Goal: Task Accomplishment & Management: Use online tool/utility

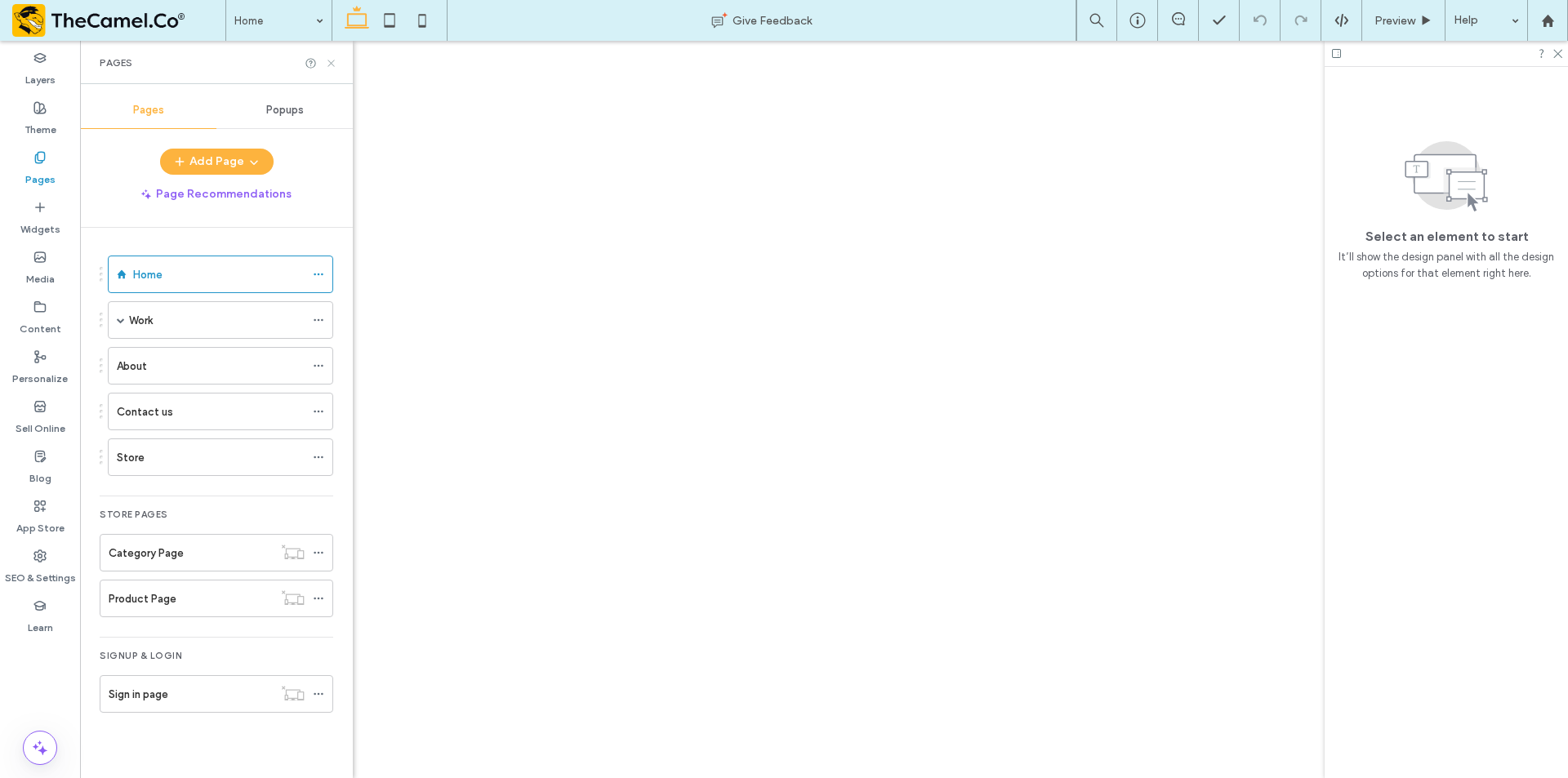
click at [332, 68] on icon at bounding box center [331, 63] width 12 height 12
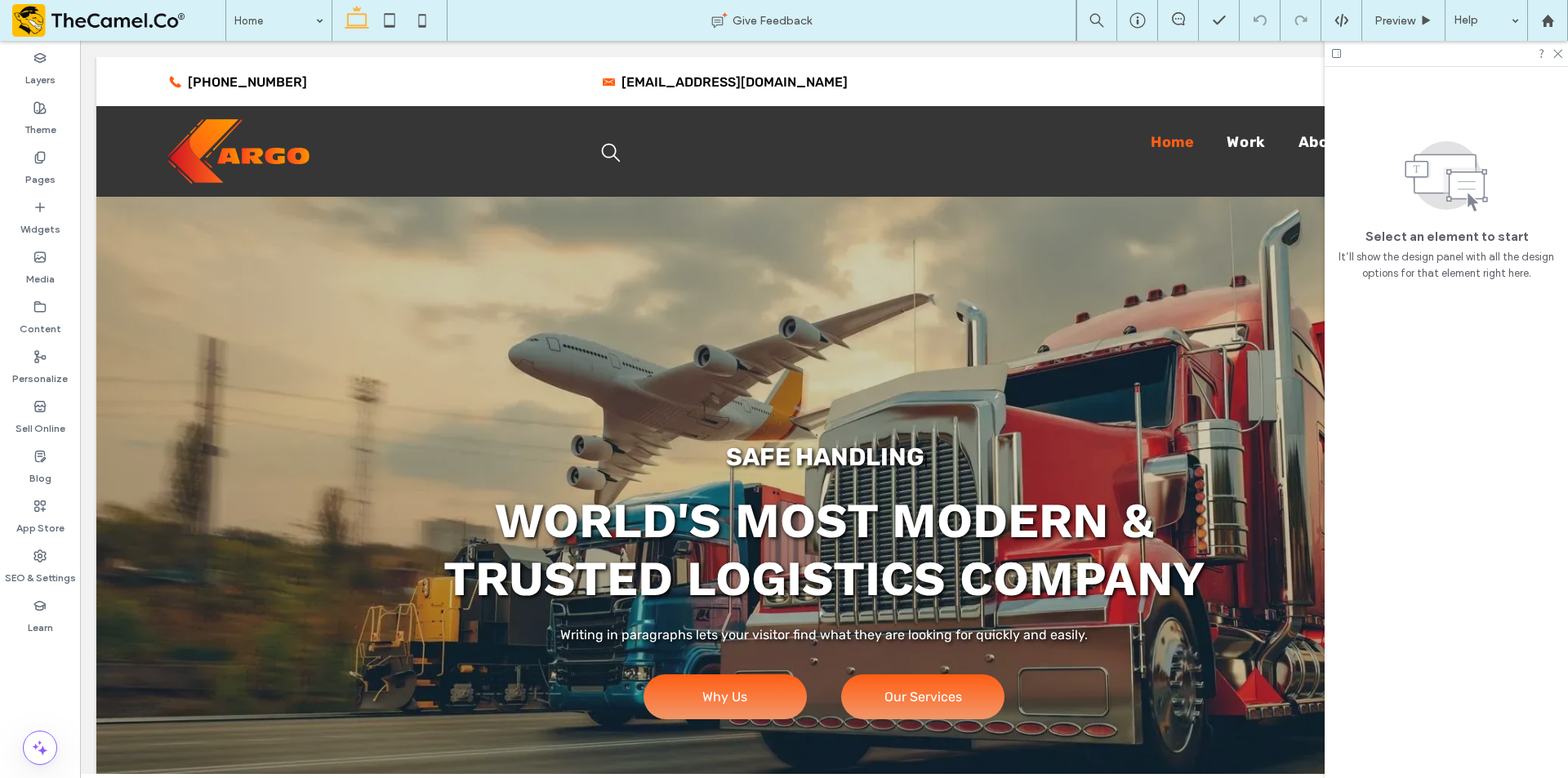
scroll to position [816, 0]
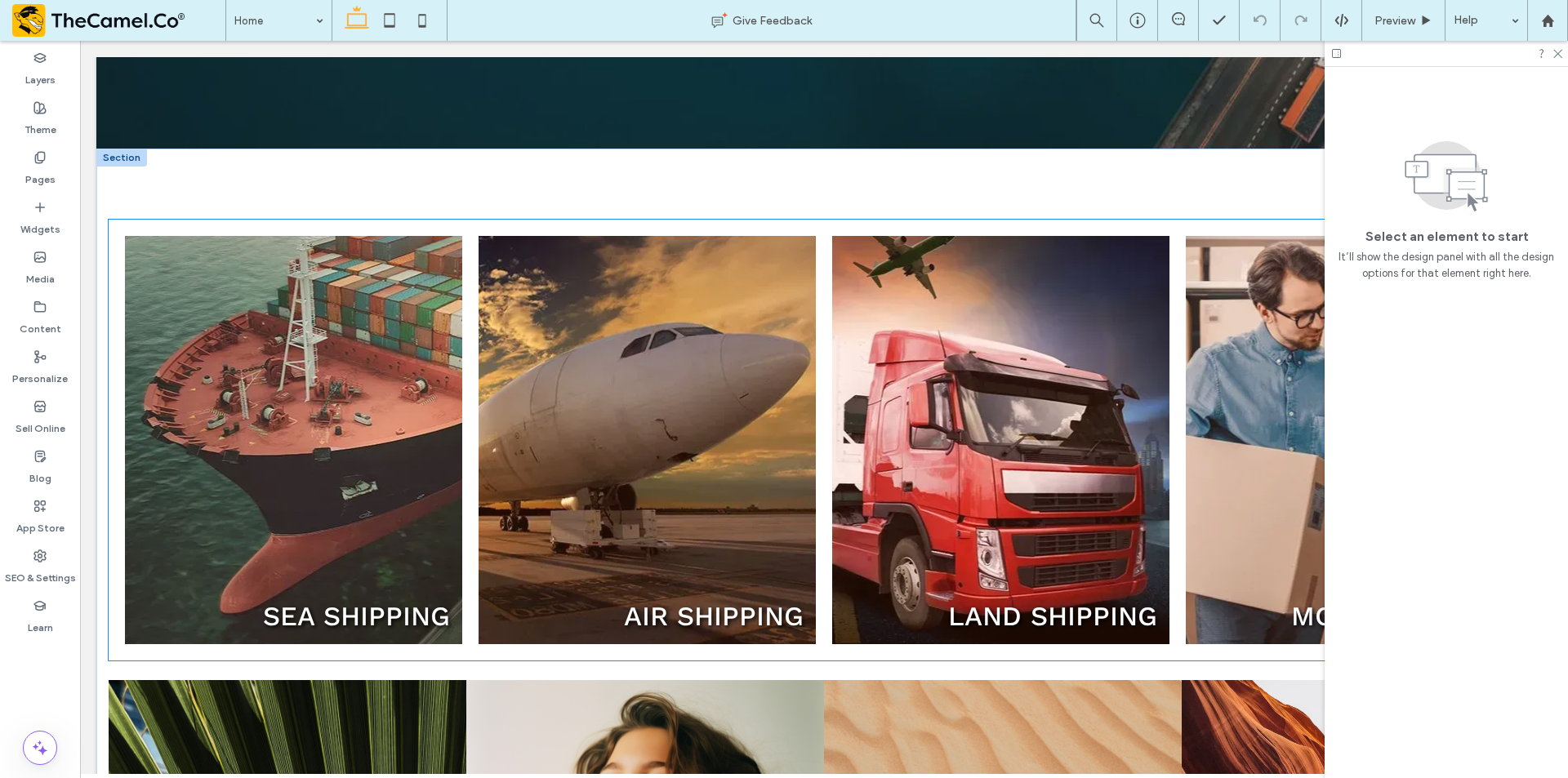
click at [607, 379] on link at bounding box center [647, 440] width 358 height 432
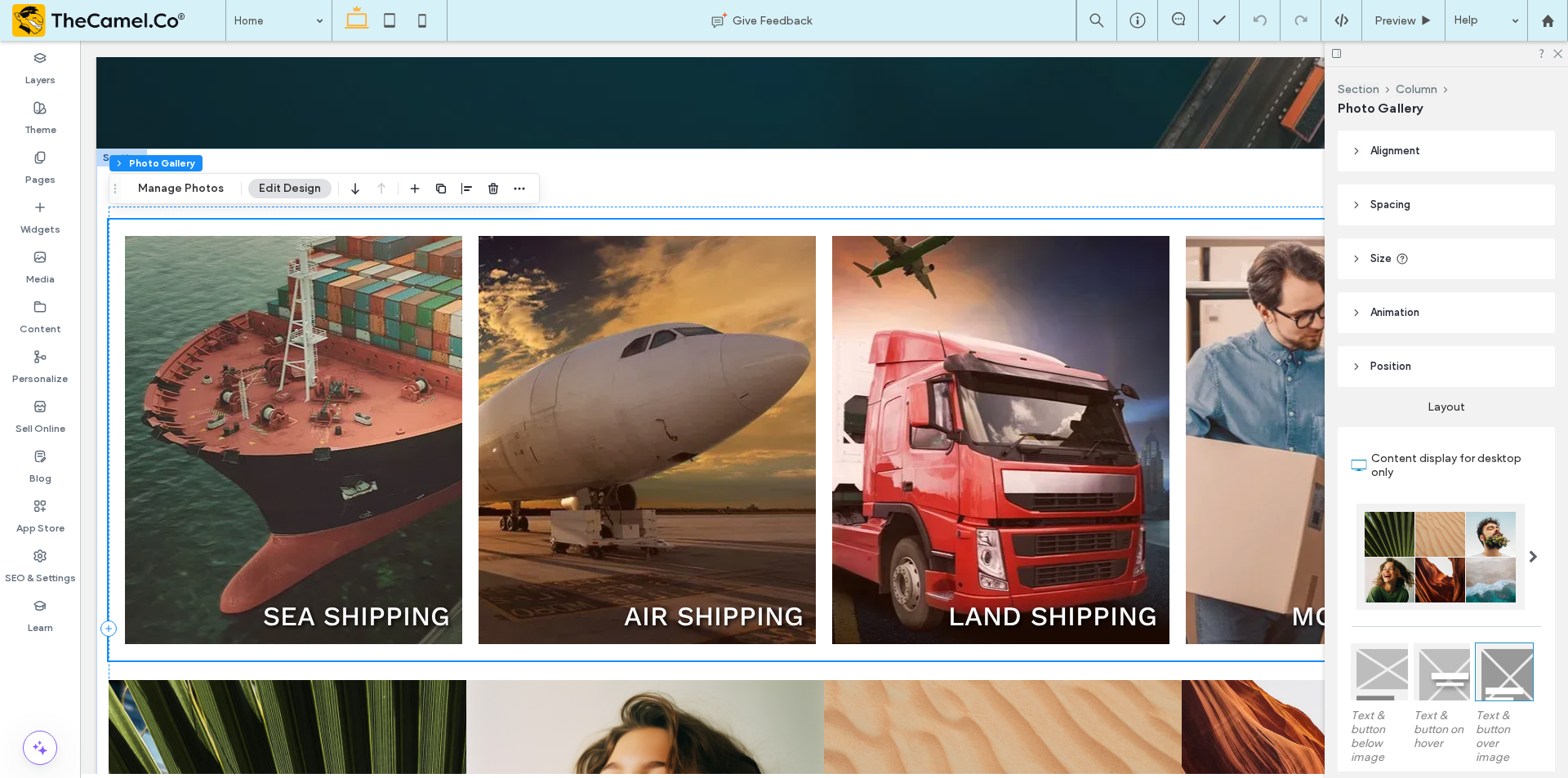
scroll to position [1143, 0]
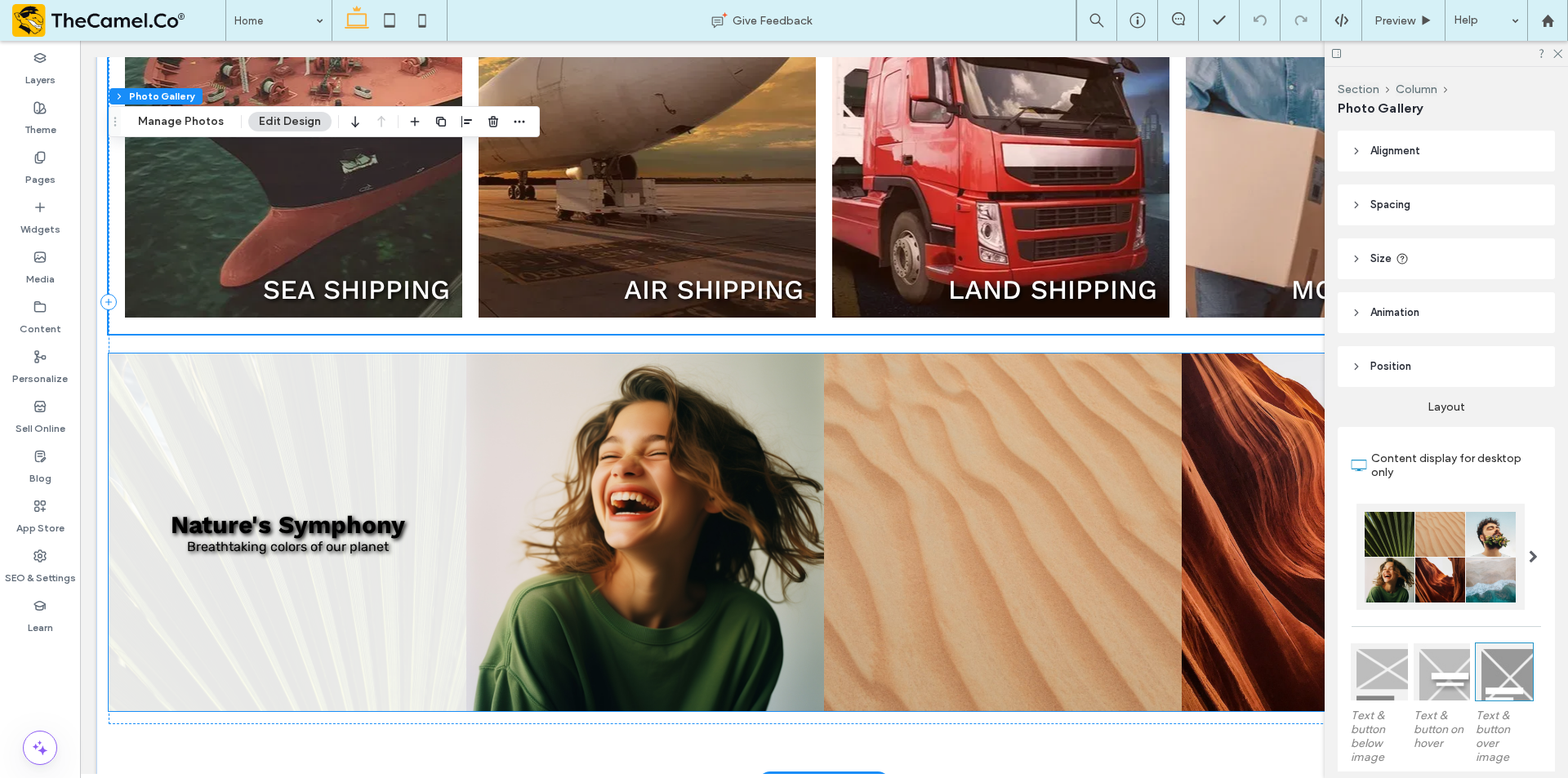
click at [426, 569] on link at bounding box center [287, 532] width 358 height 358
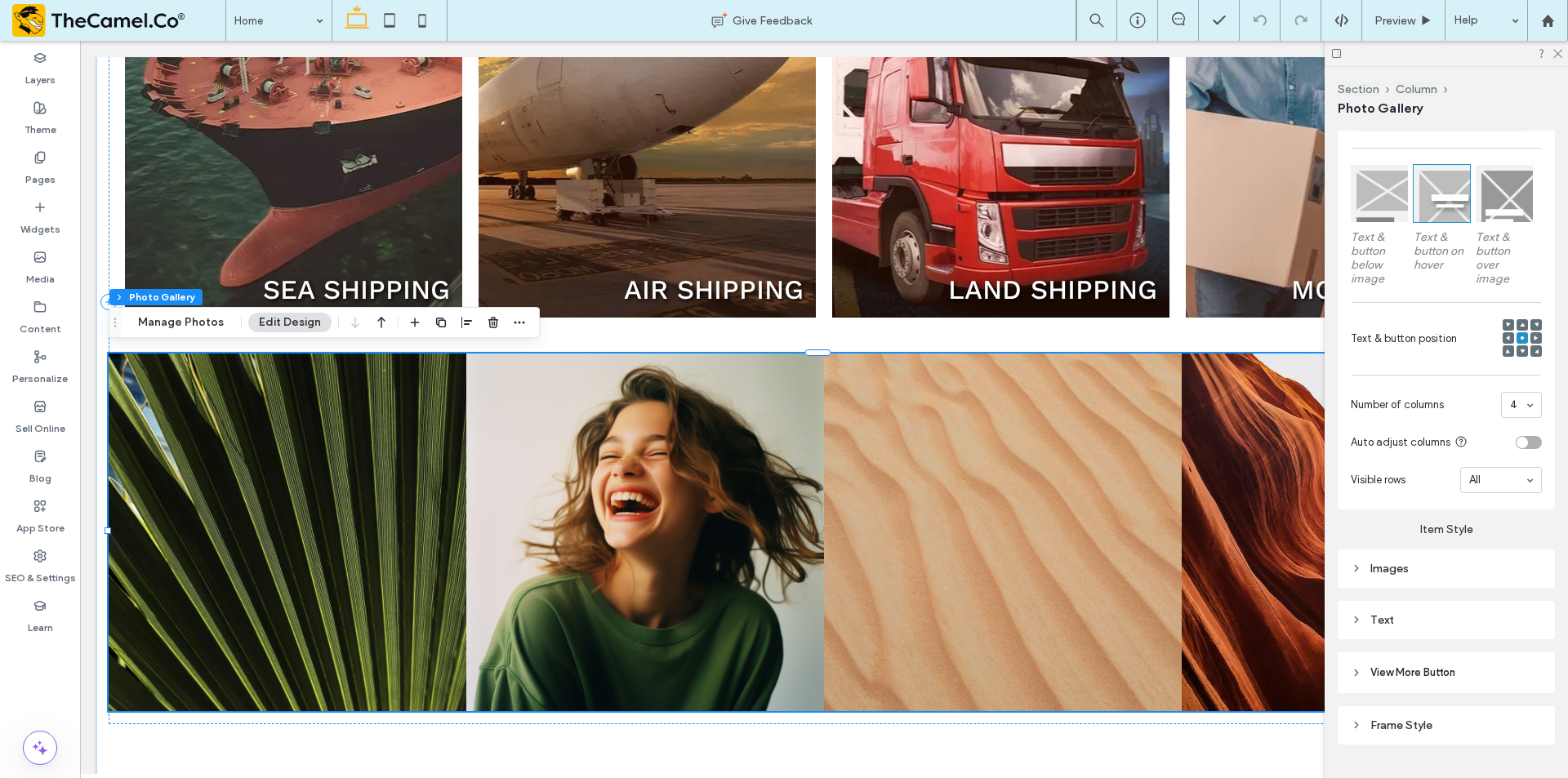
scroll to position [515, 0]
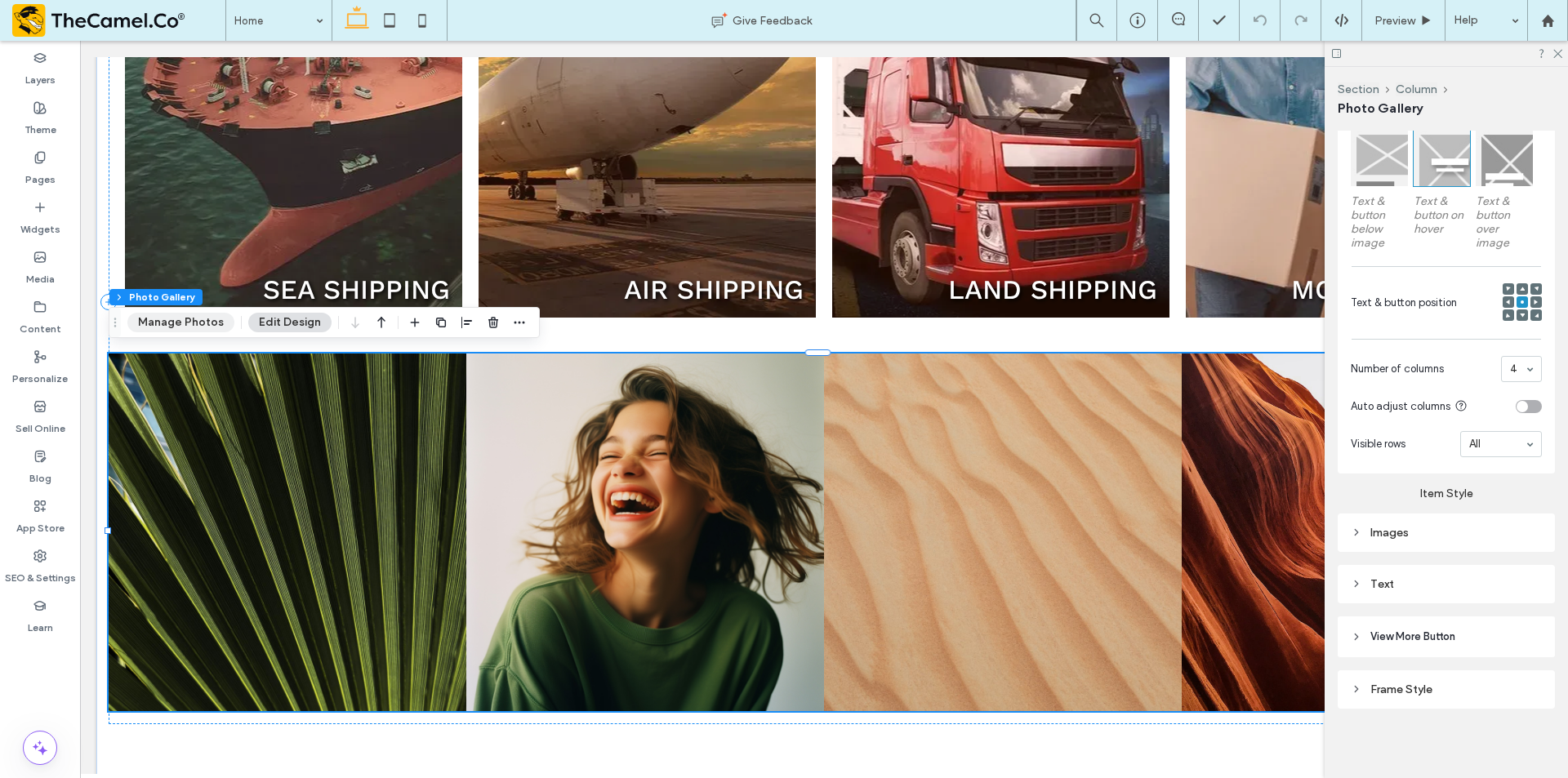
click at [177, 329] on button "Manage Photos" at bounding box center [180, 322] width 107 height 20
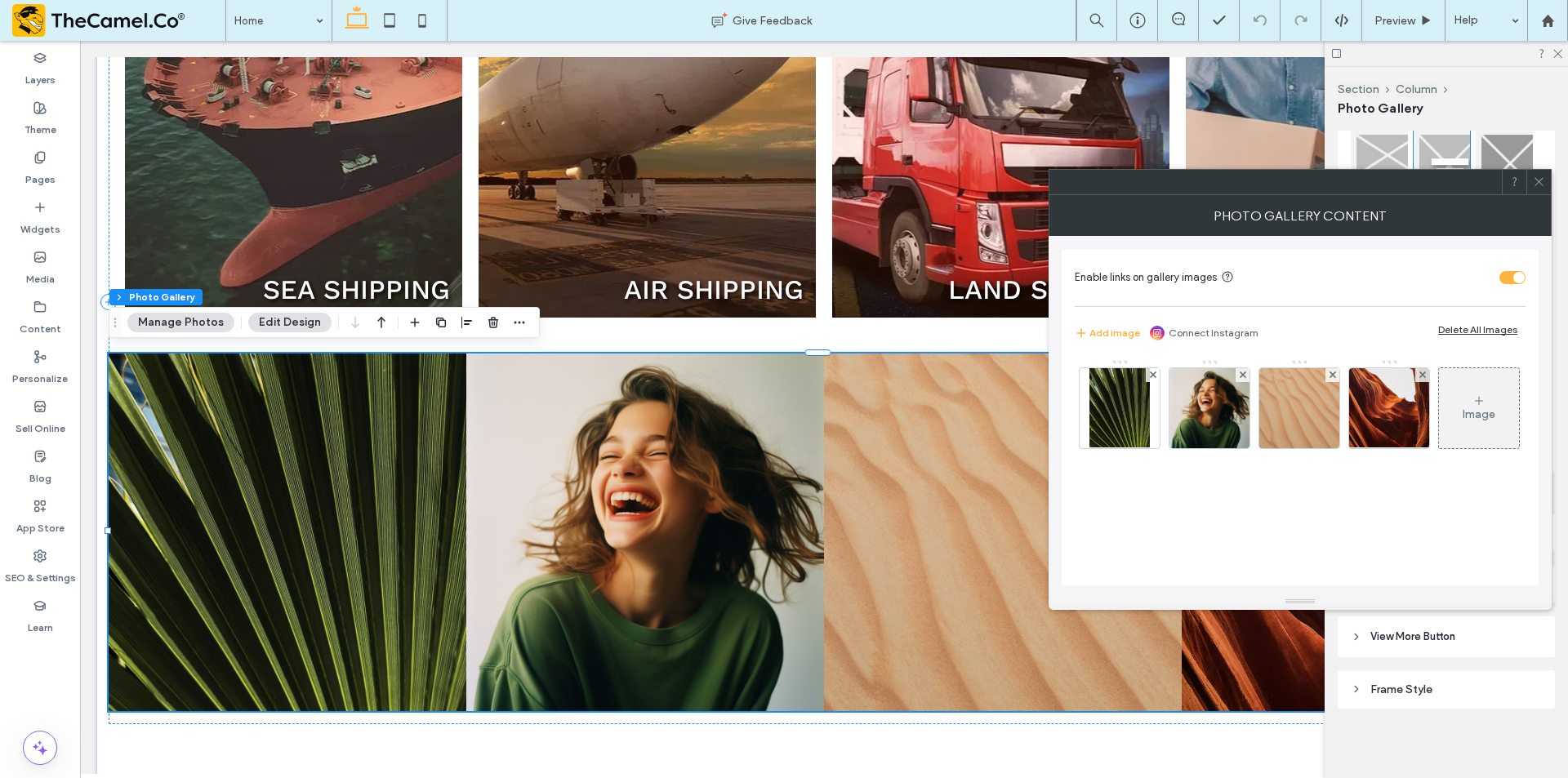
click at [1438, 446] on div "Image" at bounding box center [1478, 408] width 80 height 77
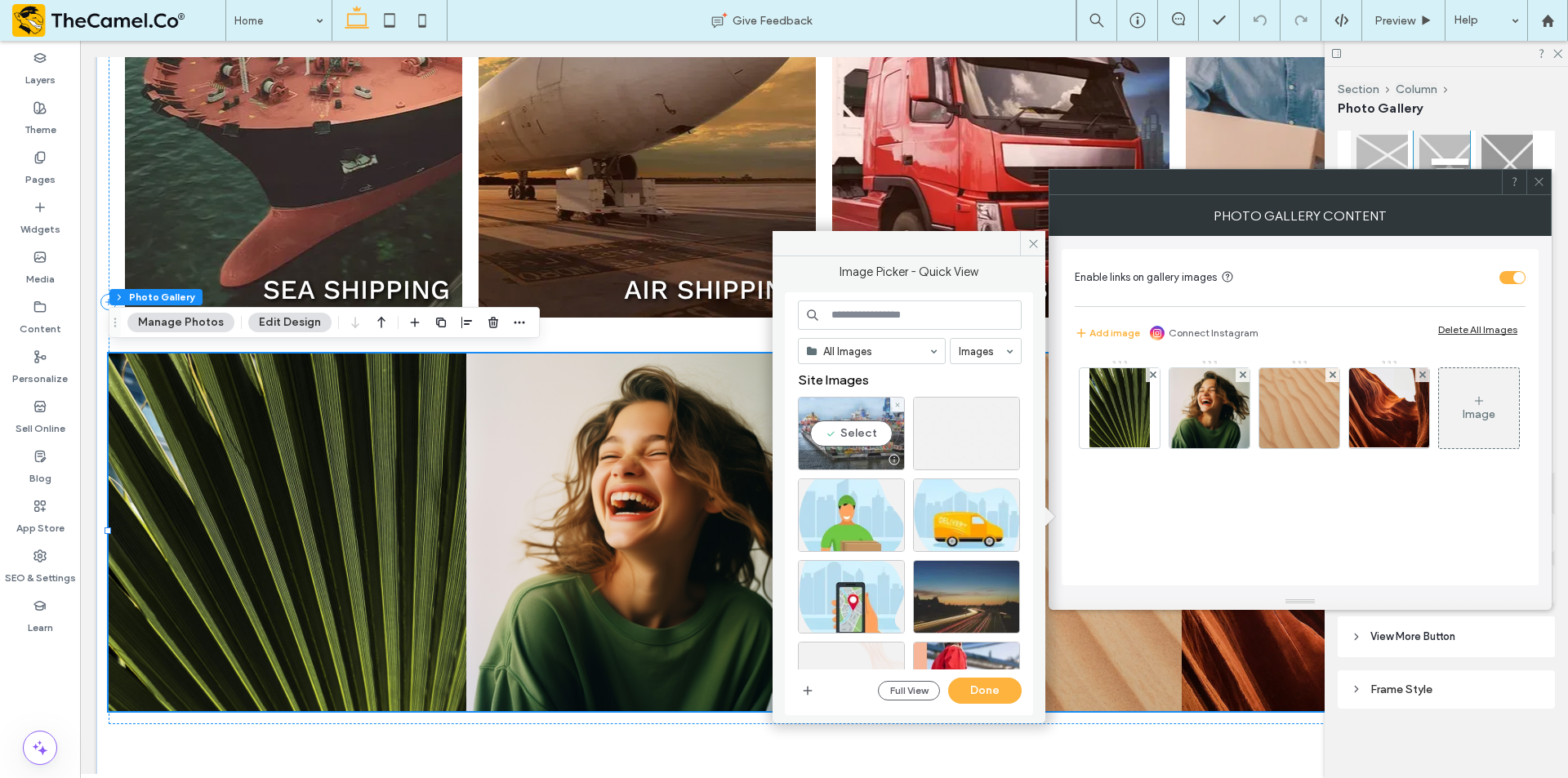
click at [833, 425] on div "Select" at bounding box center [851, 433] width 107 height 74
click at [985, 602] on div "Select" at bounding box center [966, 597] width 107 height 74
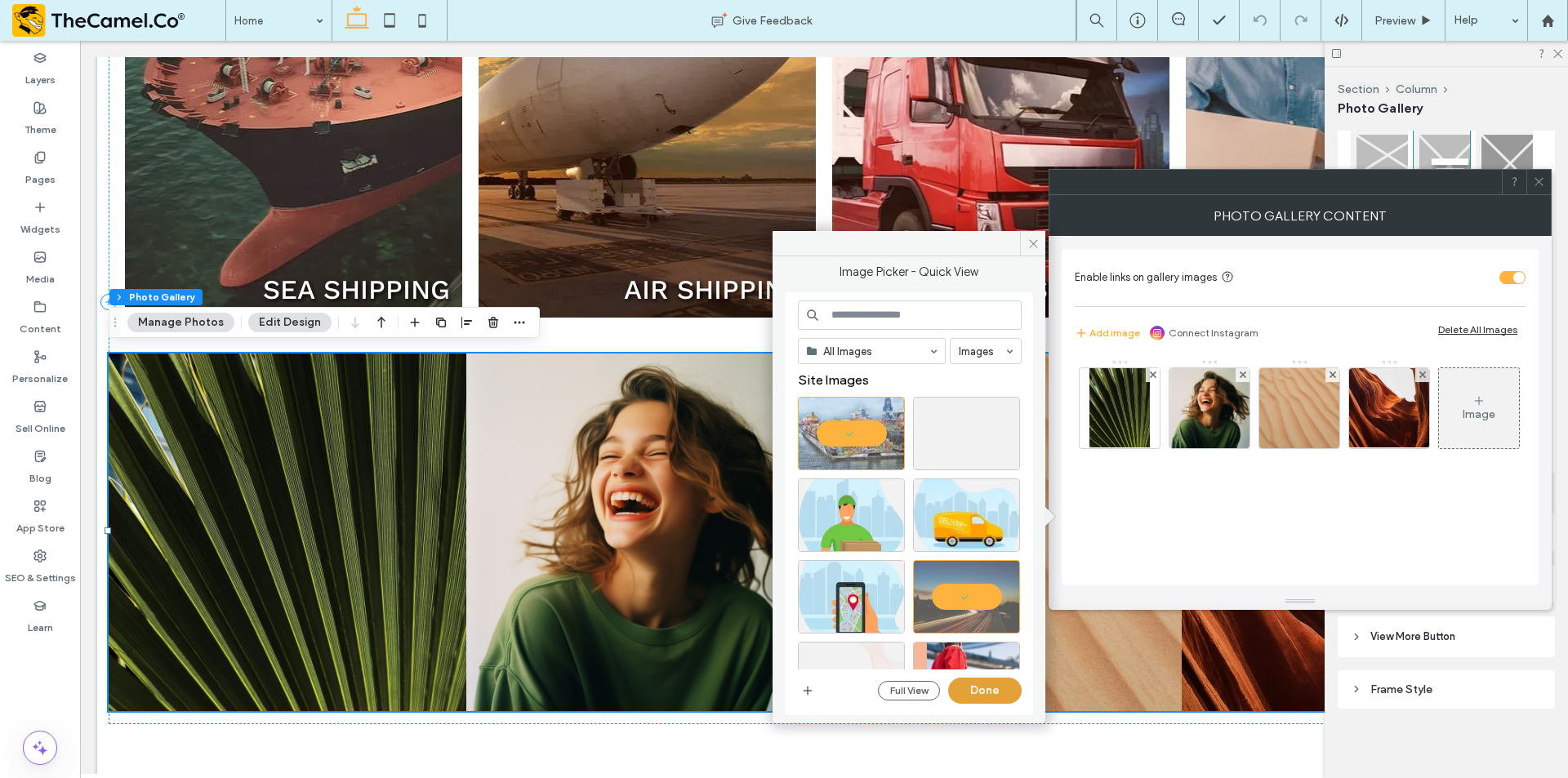
click at [996, 688] on button "Done" at bounding box center [984, 691] width 74 height 26
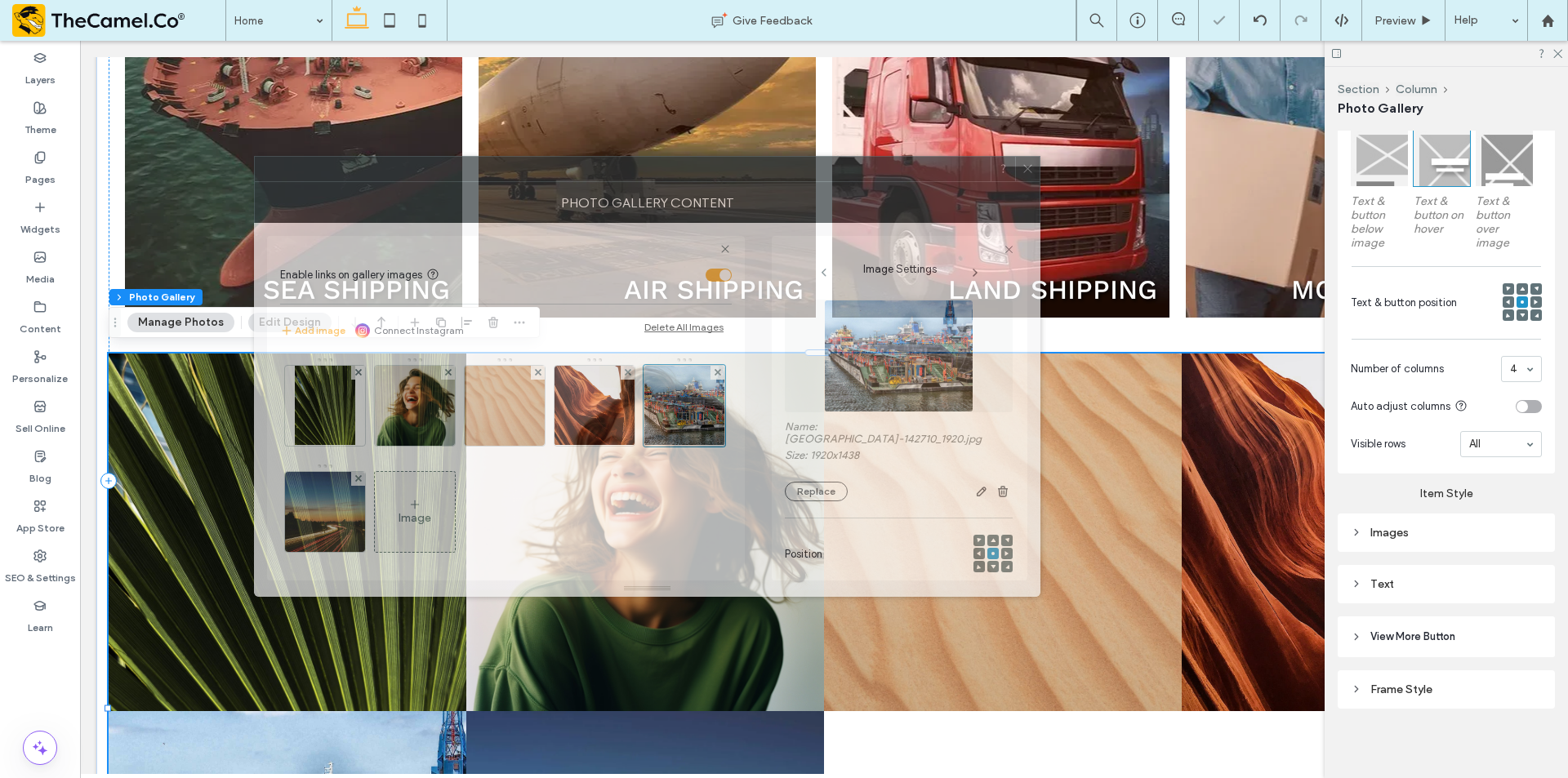
drag, startPoint x: 1201, startPoint y: 198, endPoint x: 673, endPoint y: 185, distance: 528.2
click at [673, 185] on div "Photo Gallery Content" at bounding box center [647, 203] width 786 height 41
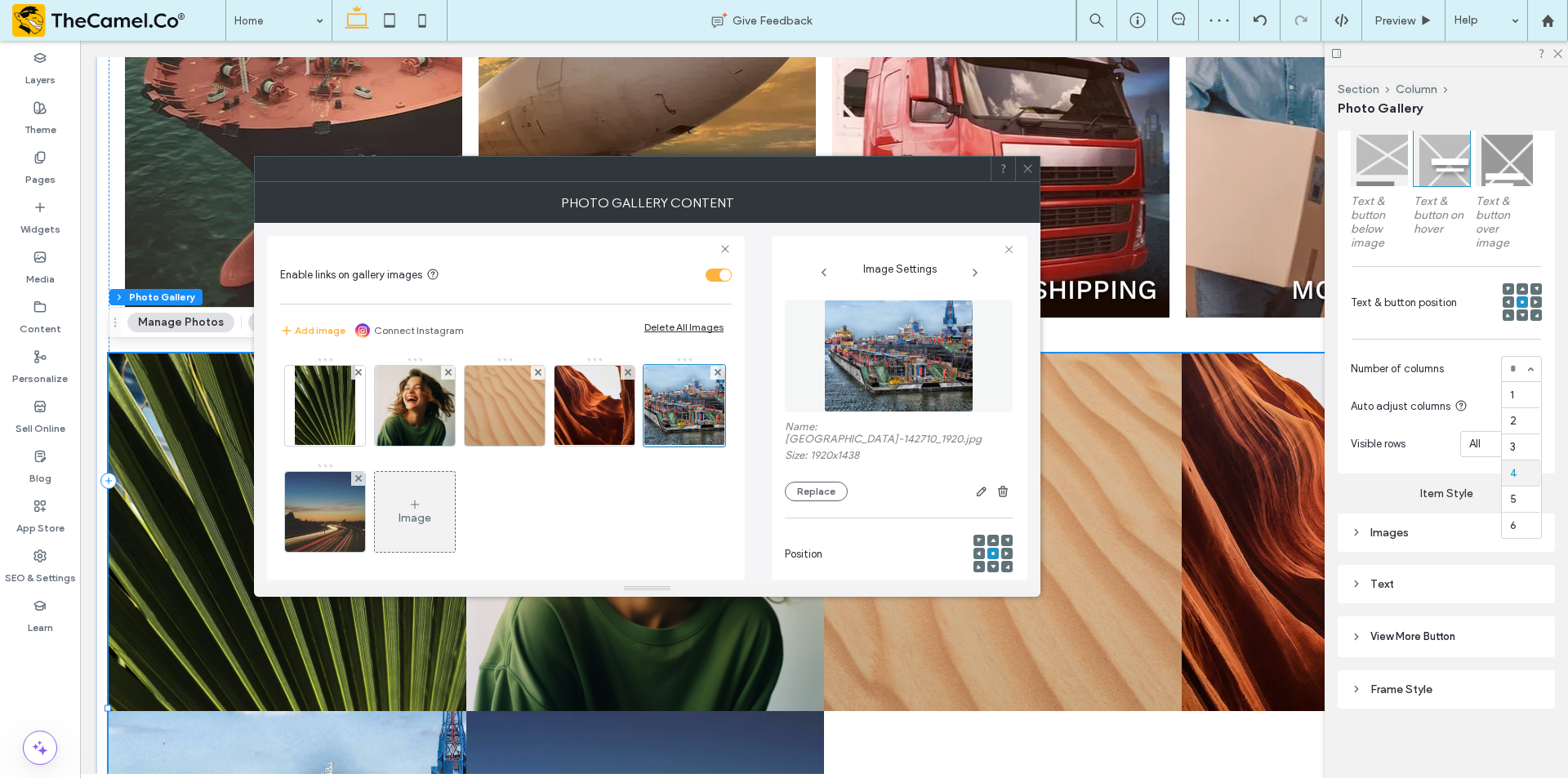
click at [1533, 375] on div "1 2 3 4 5 6" at bounding box center [1521, 369] width 41 height 26
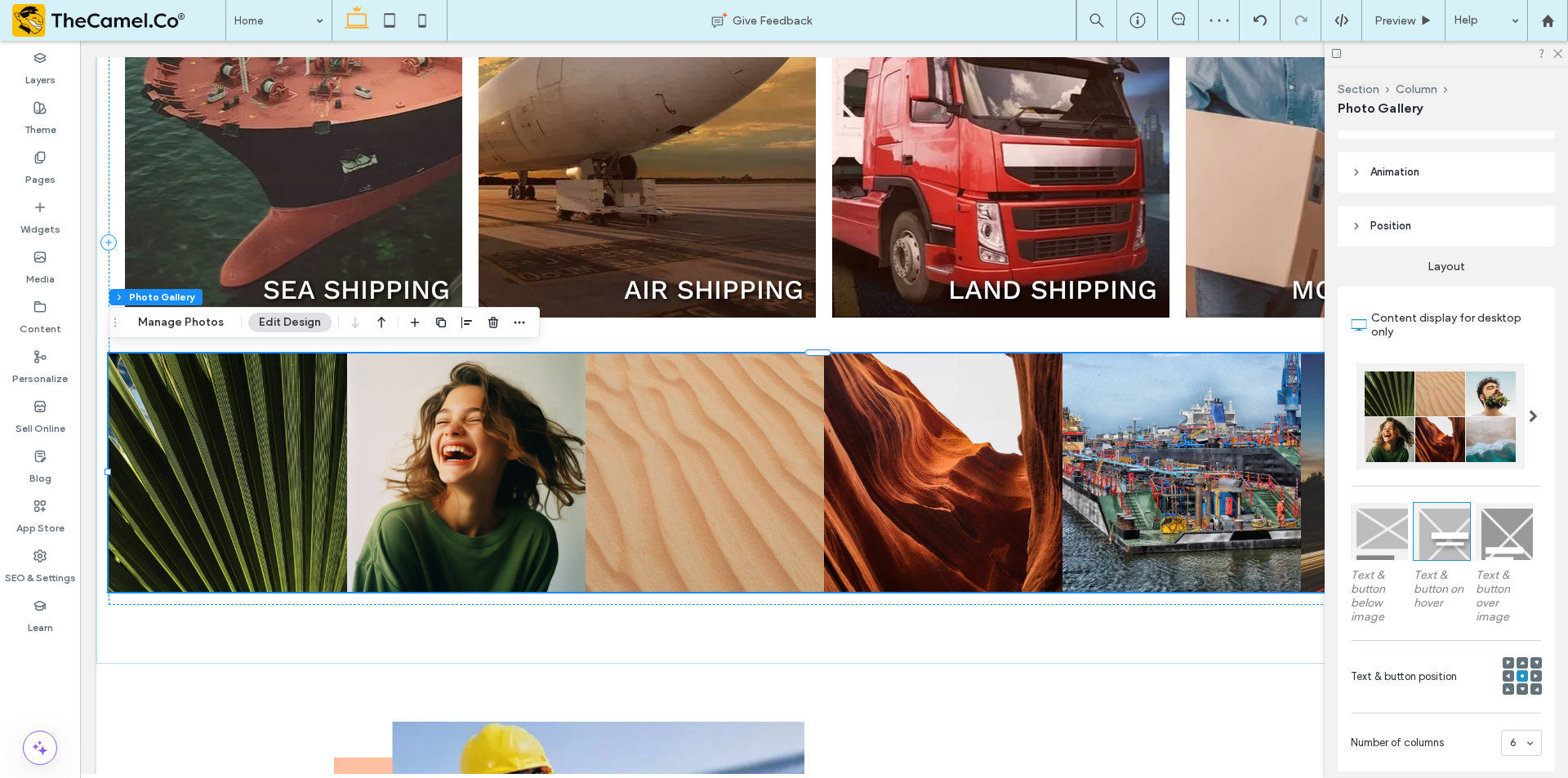
scroll to position [106, 0]
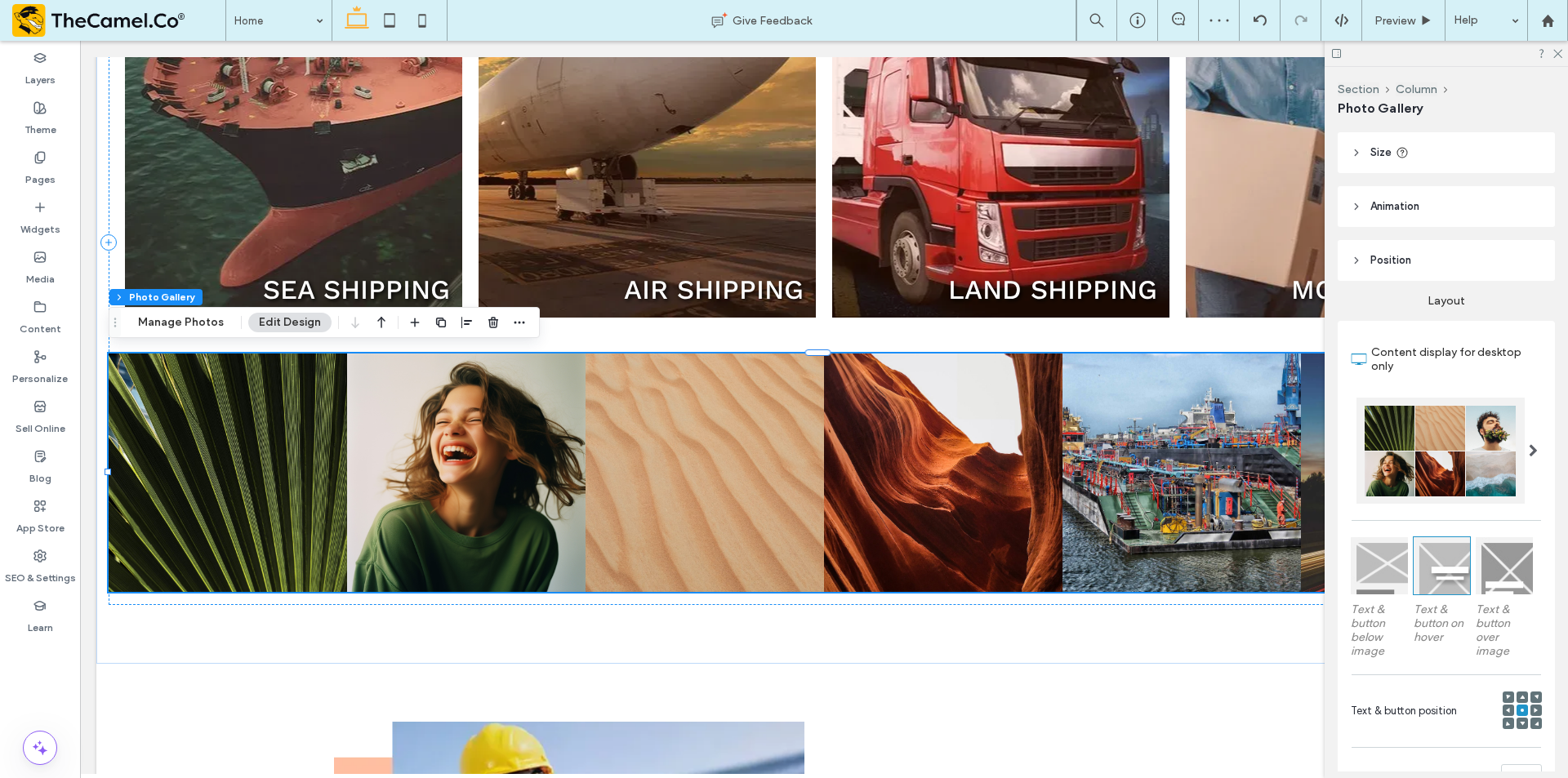
click at [1434, 435] on div at bounding box center [1440, 451] width 168 height 106
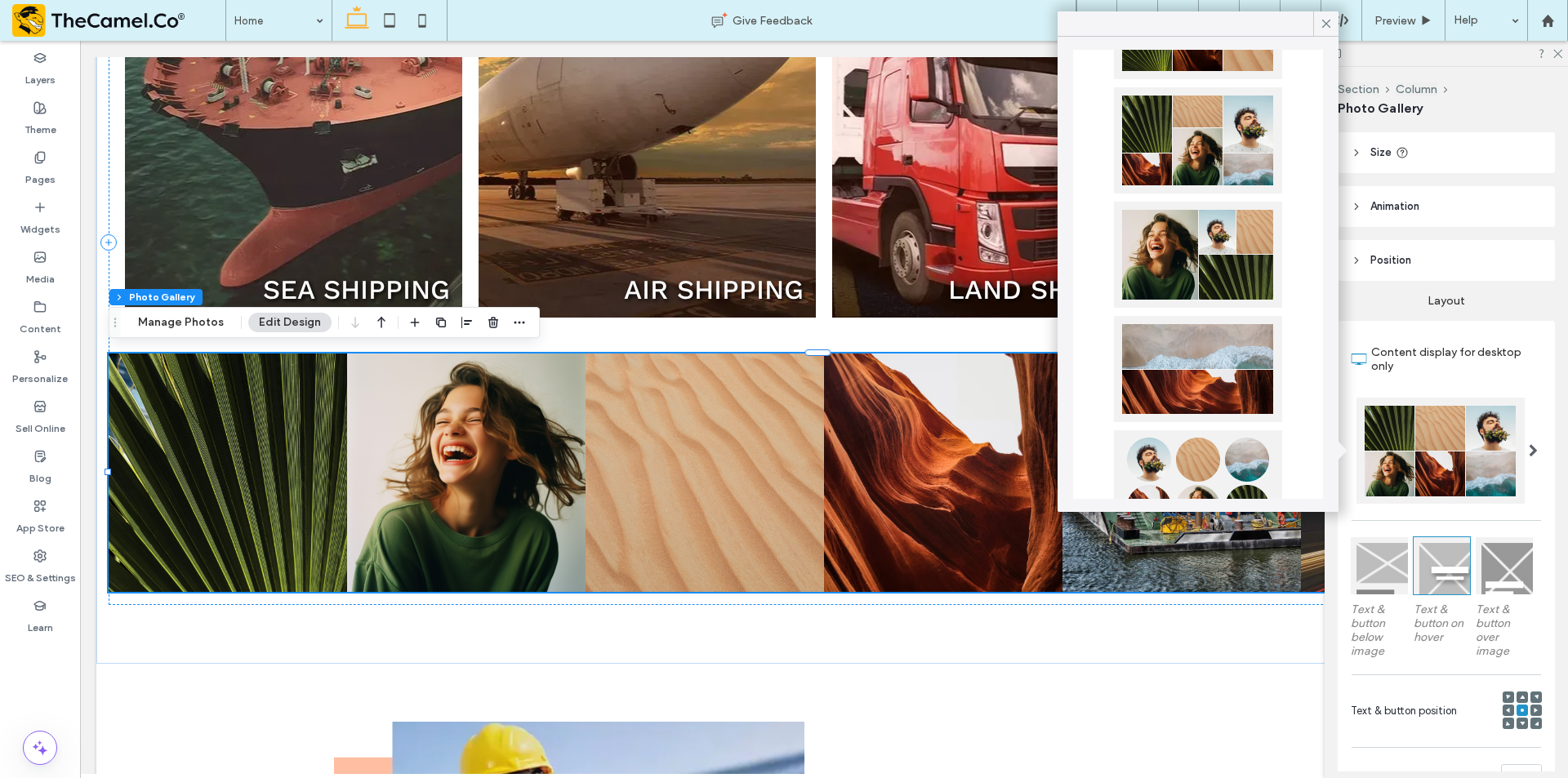
scroll to position [408, 0]
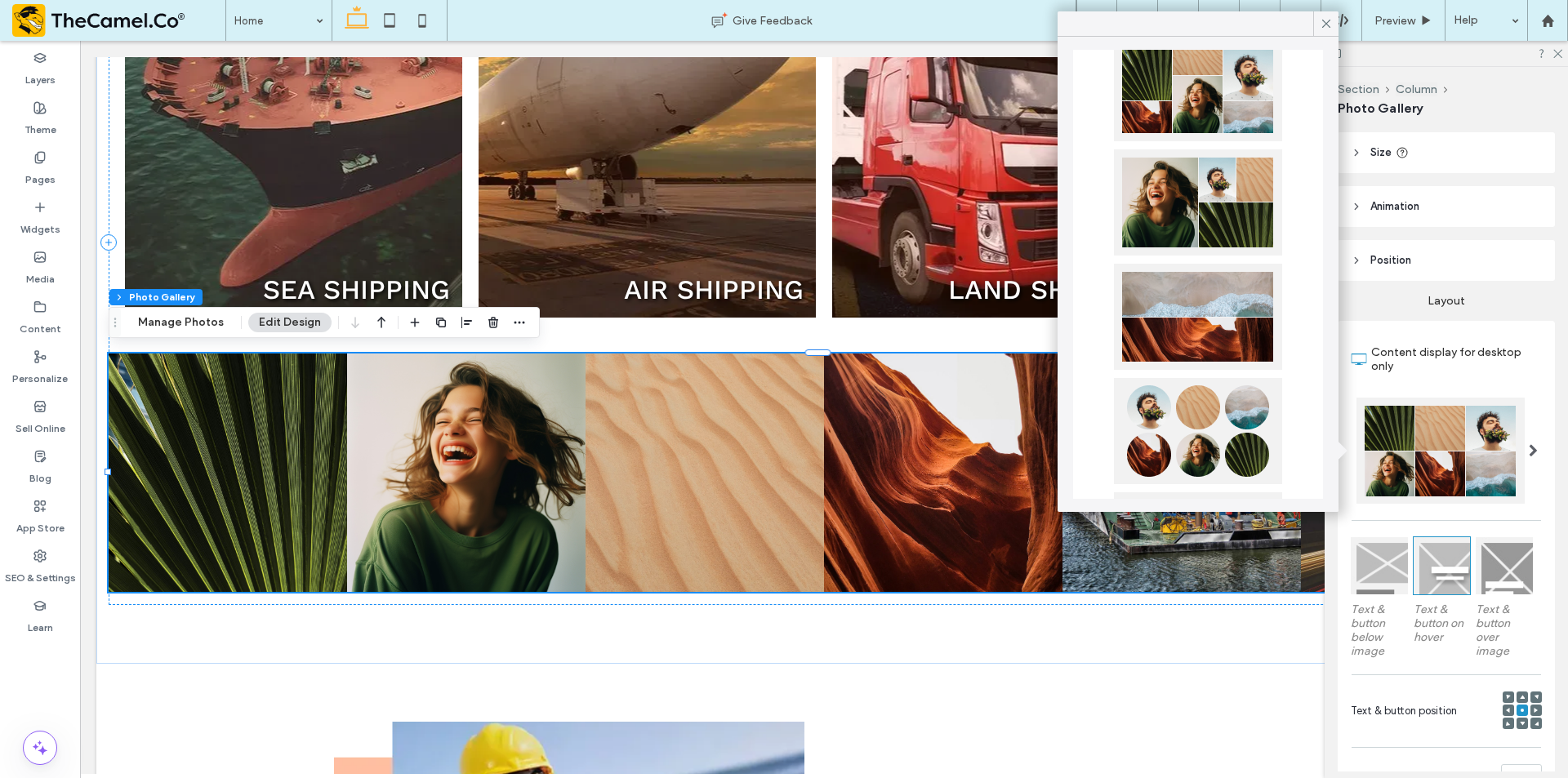
click at [1188, 425] on div at bounding box center [1197, 431] width 168 height 106
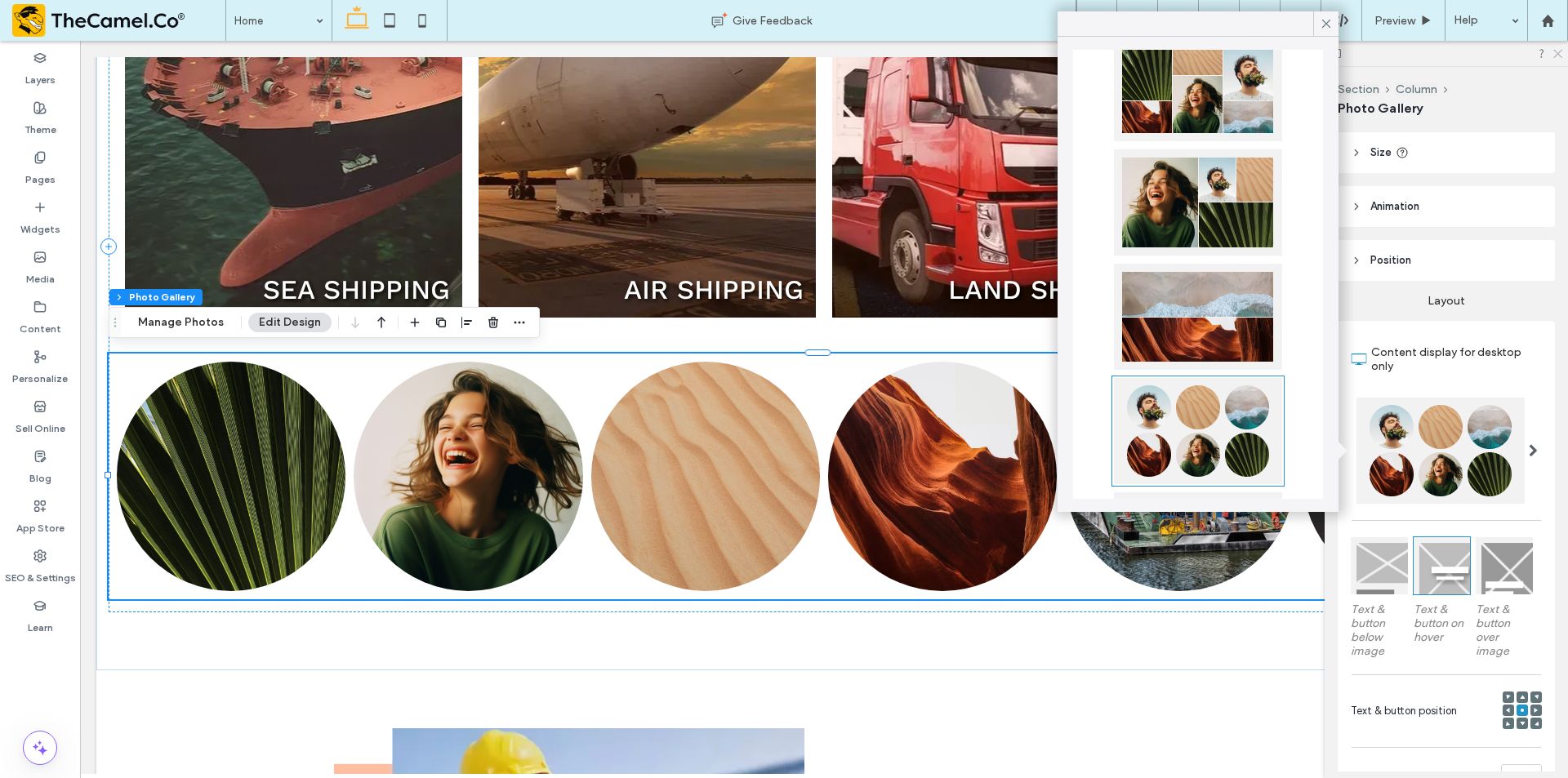
click at [1560, 55] on icon at bounding box center [1556, 52] width 10 height 10
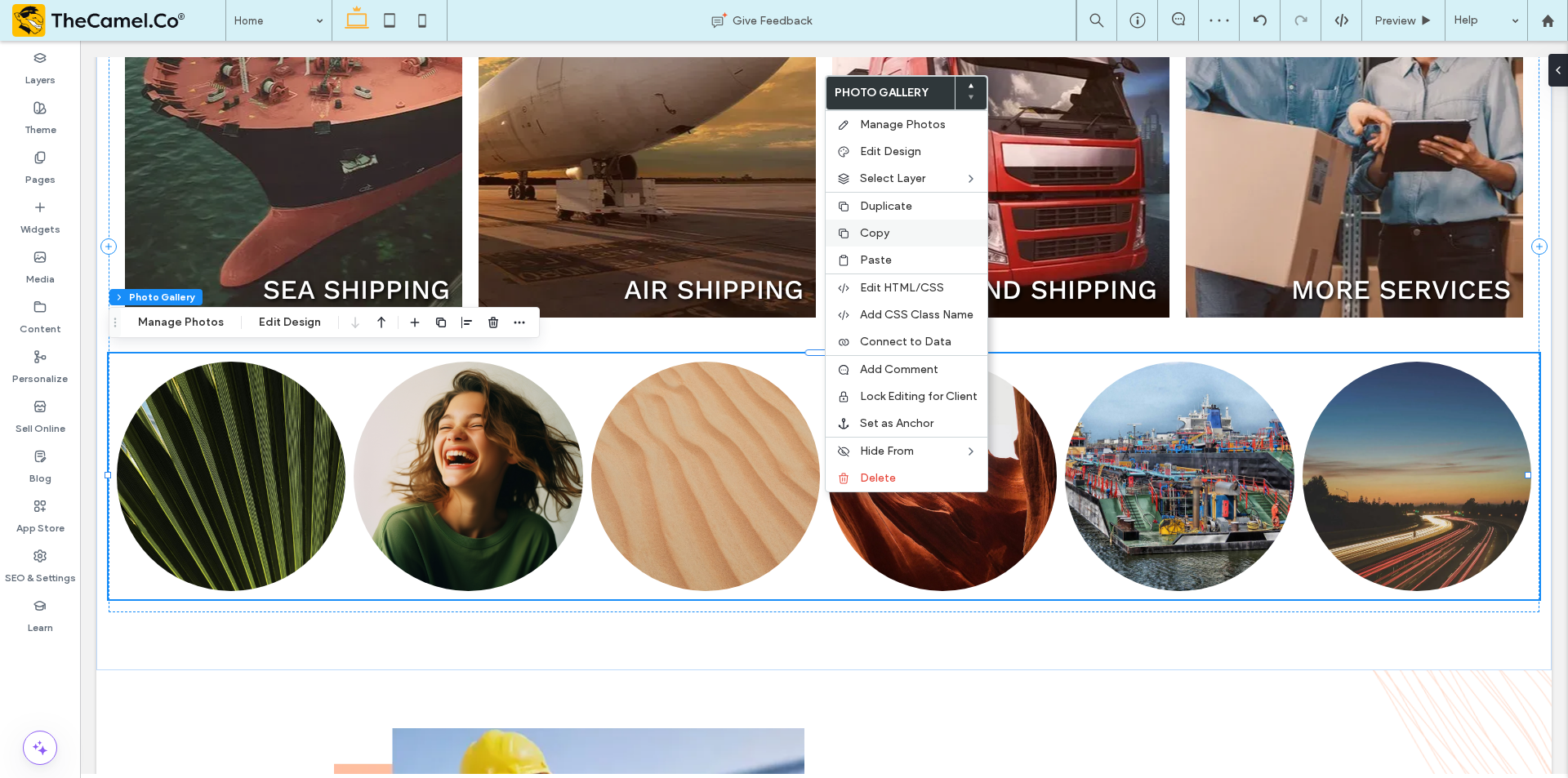
click at [892, 235] on label "Copy" at bounding box center [919, 233] width 118 height 14
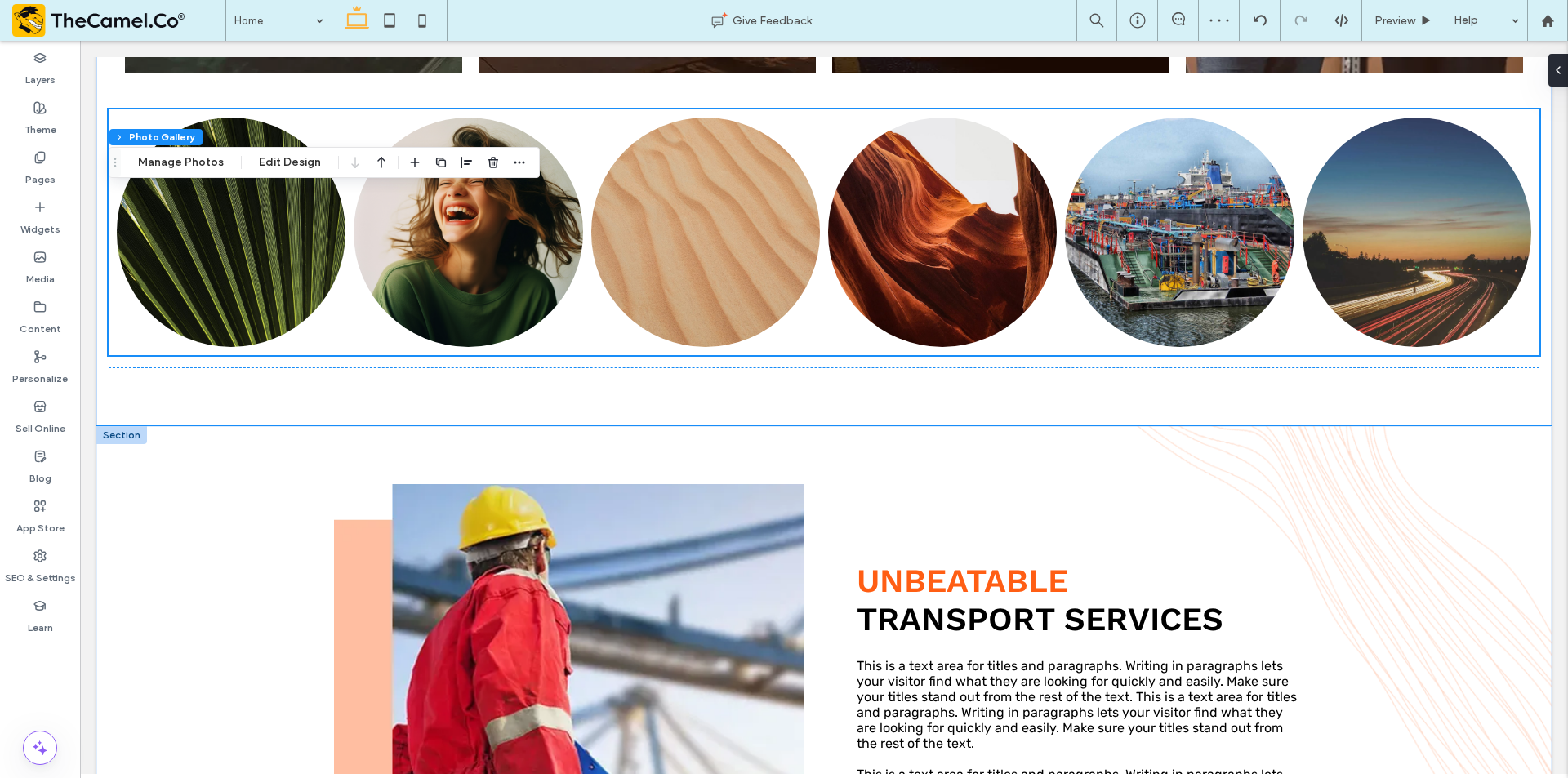
scroll to position [1388, 0]
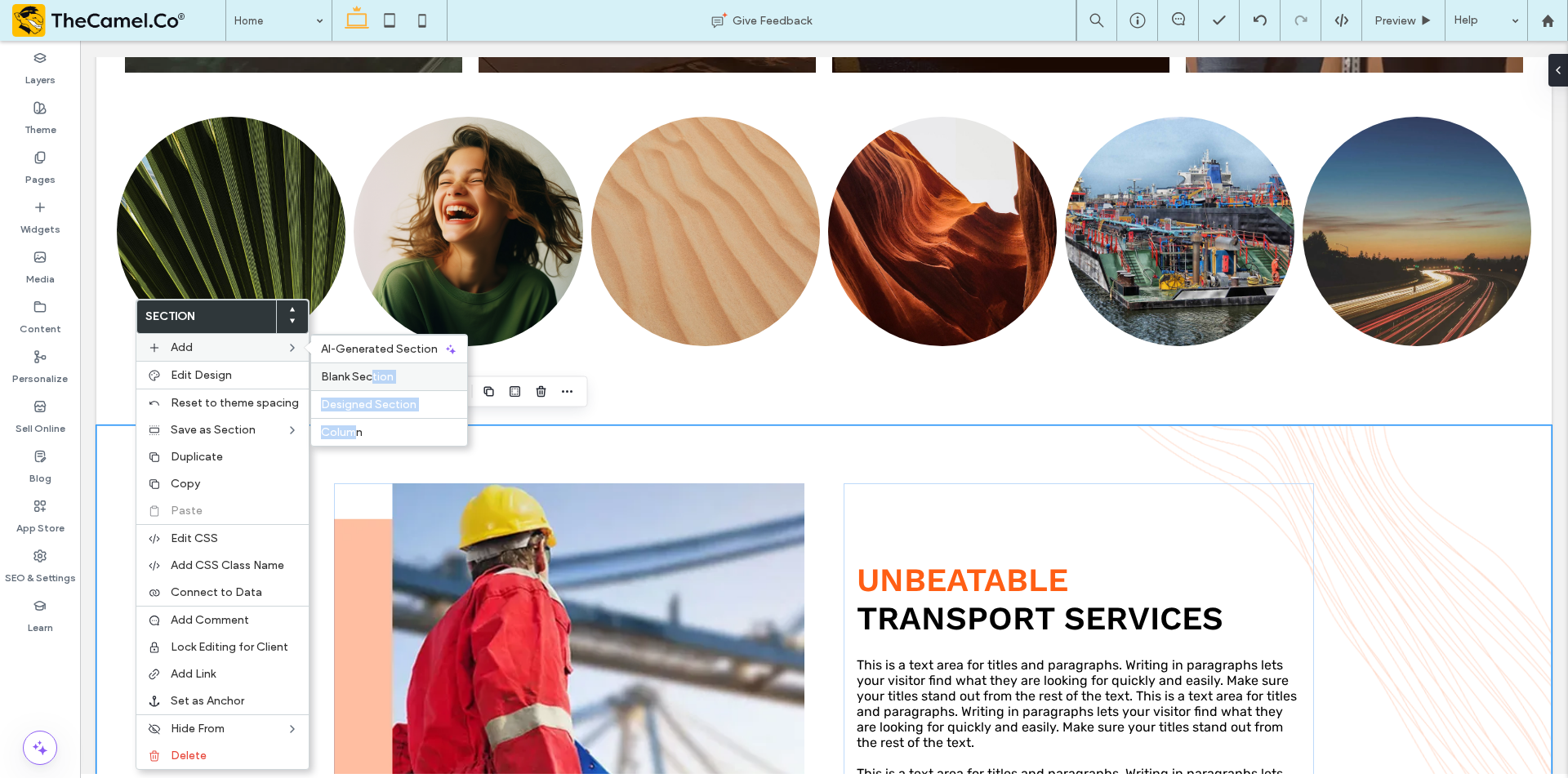
drag, startPoint x: 351, startPoint y: 424, endPoint x: 366, endPoint y: 371, distance: 55.1
click at [366, 371] on div "AI-Generated Section Blank Section Designed Section Column" at bounding box center [388, 390] width 158 height 113
click at [366, 371] on span "Blank Section" at bounding box center [358, 376] width 73 height 14
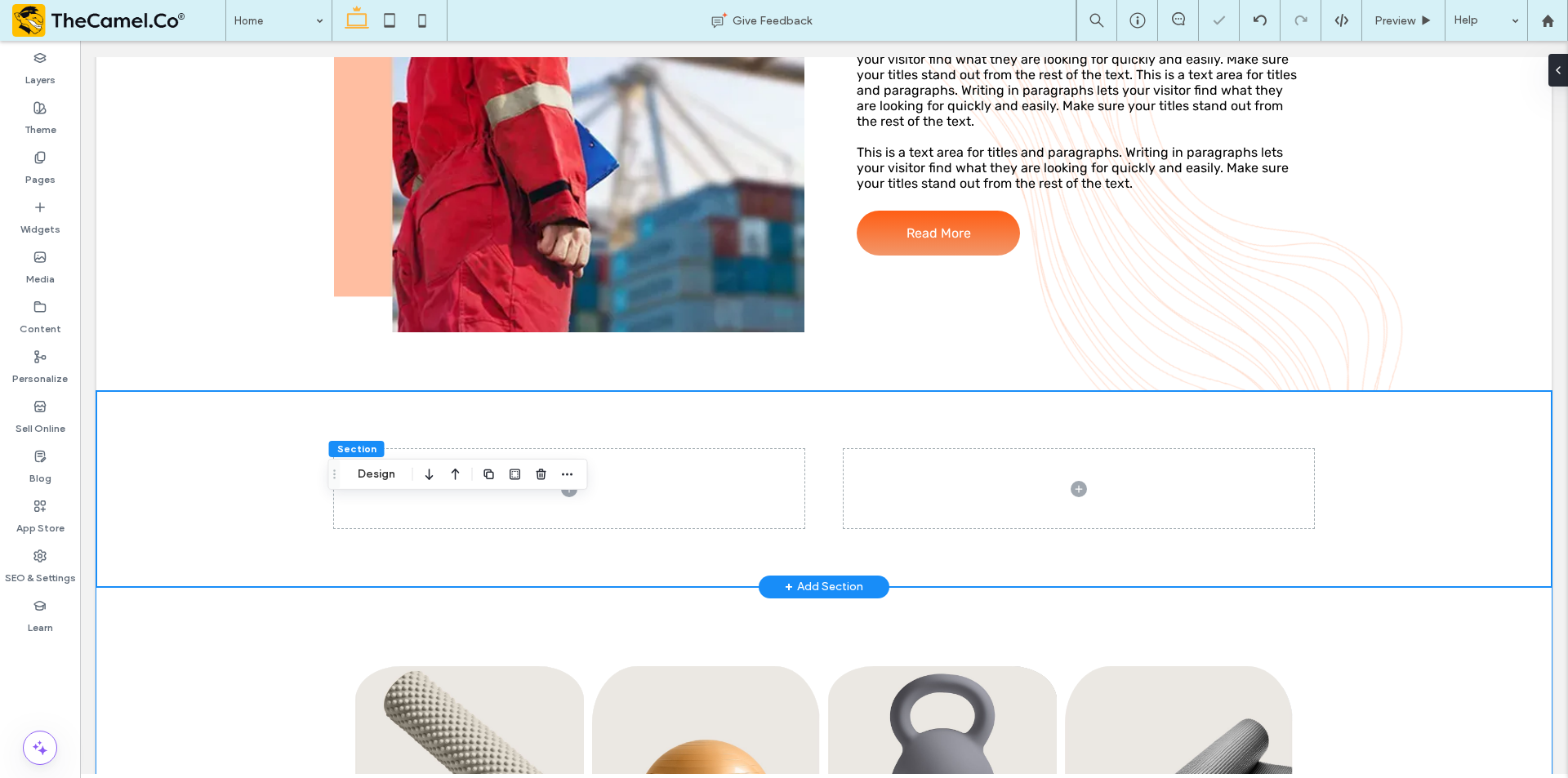
scroll to position [2083, 0]
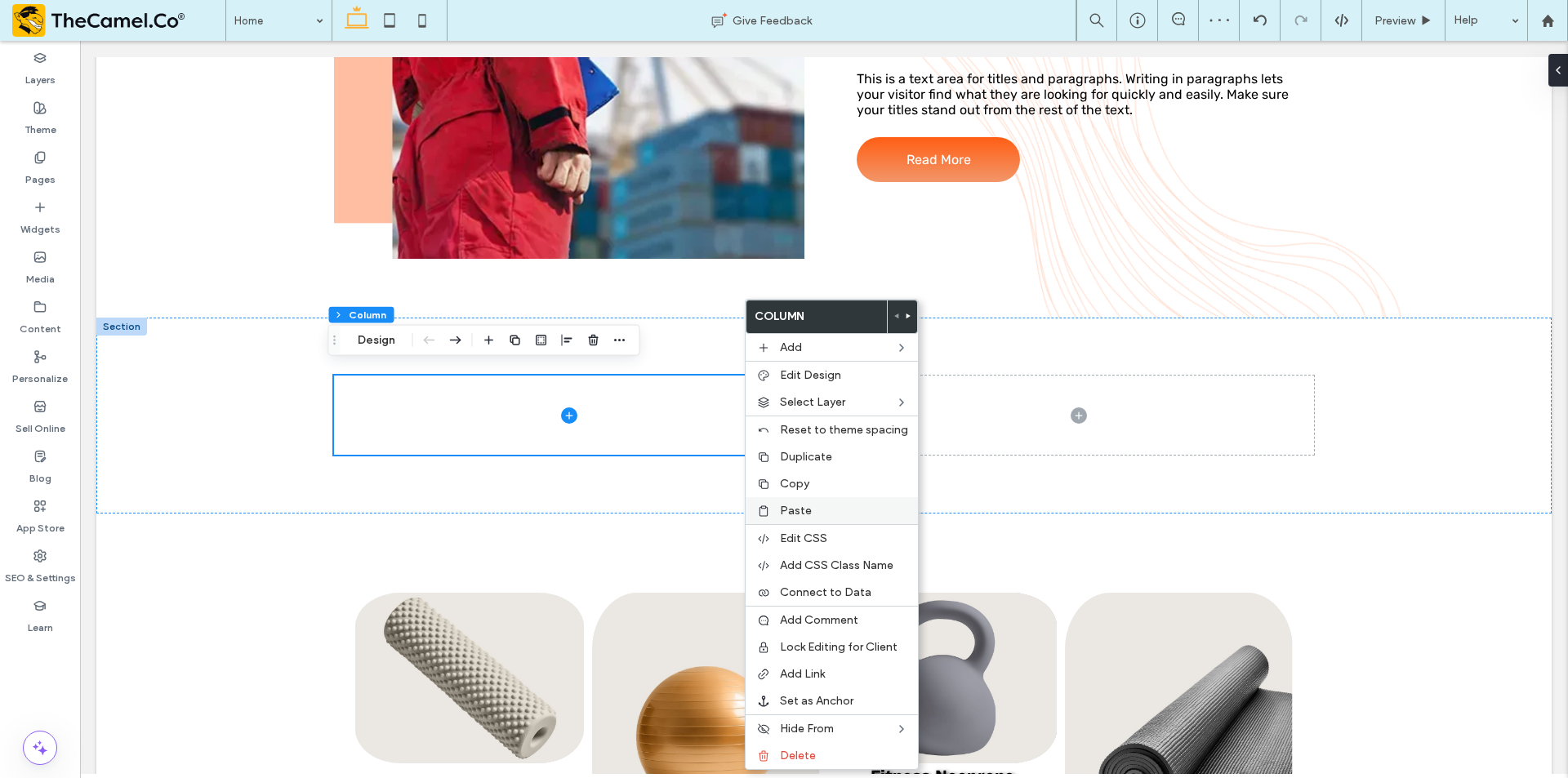
click at [809, 519] on div "Paste" at bounding box center [831, 510] width 172 height 27
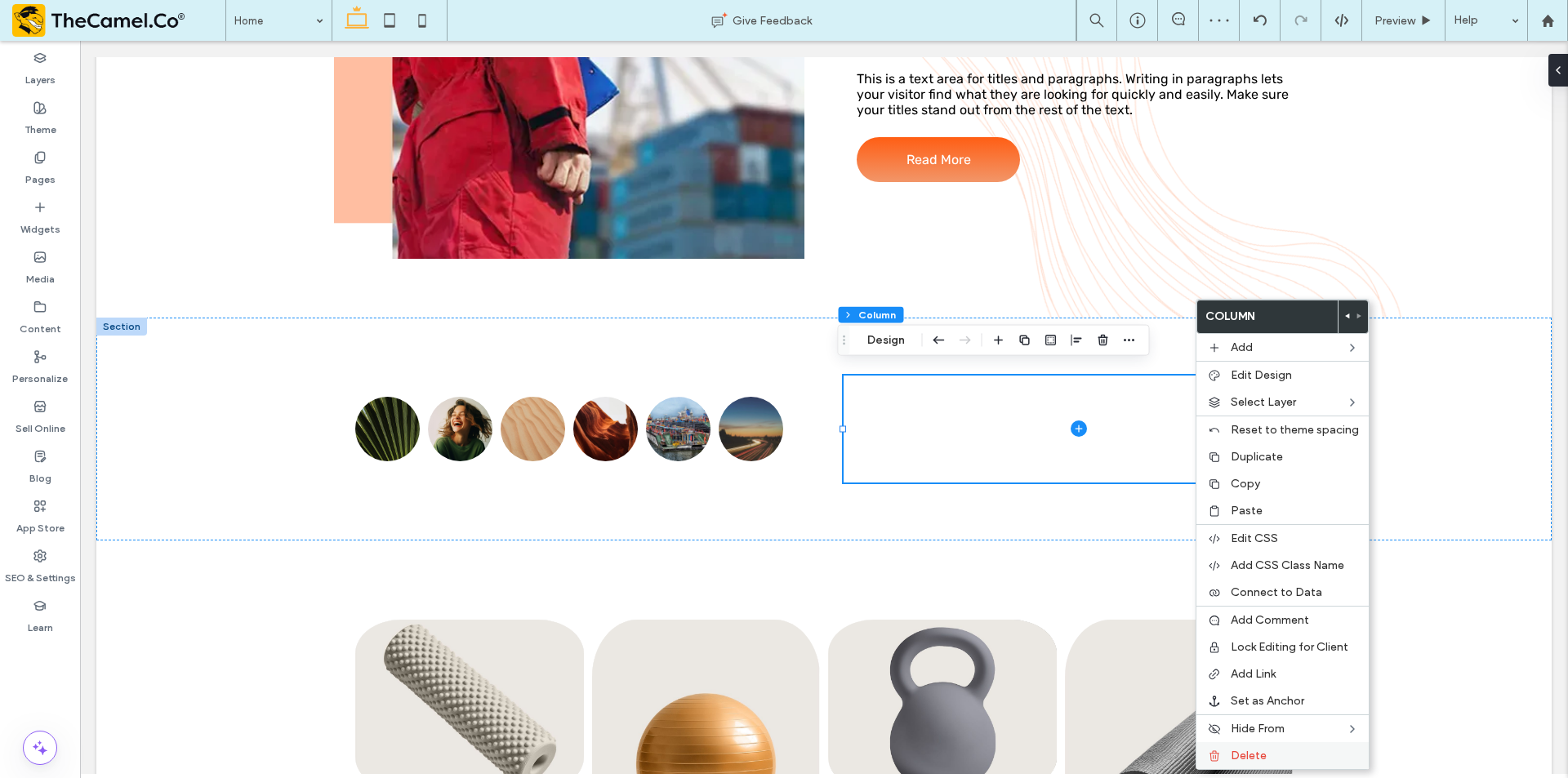
click at [1257, 754] on span "Delete" at bounding box center [1249, 756] width 35 height 14
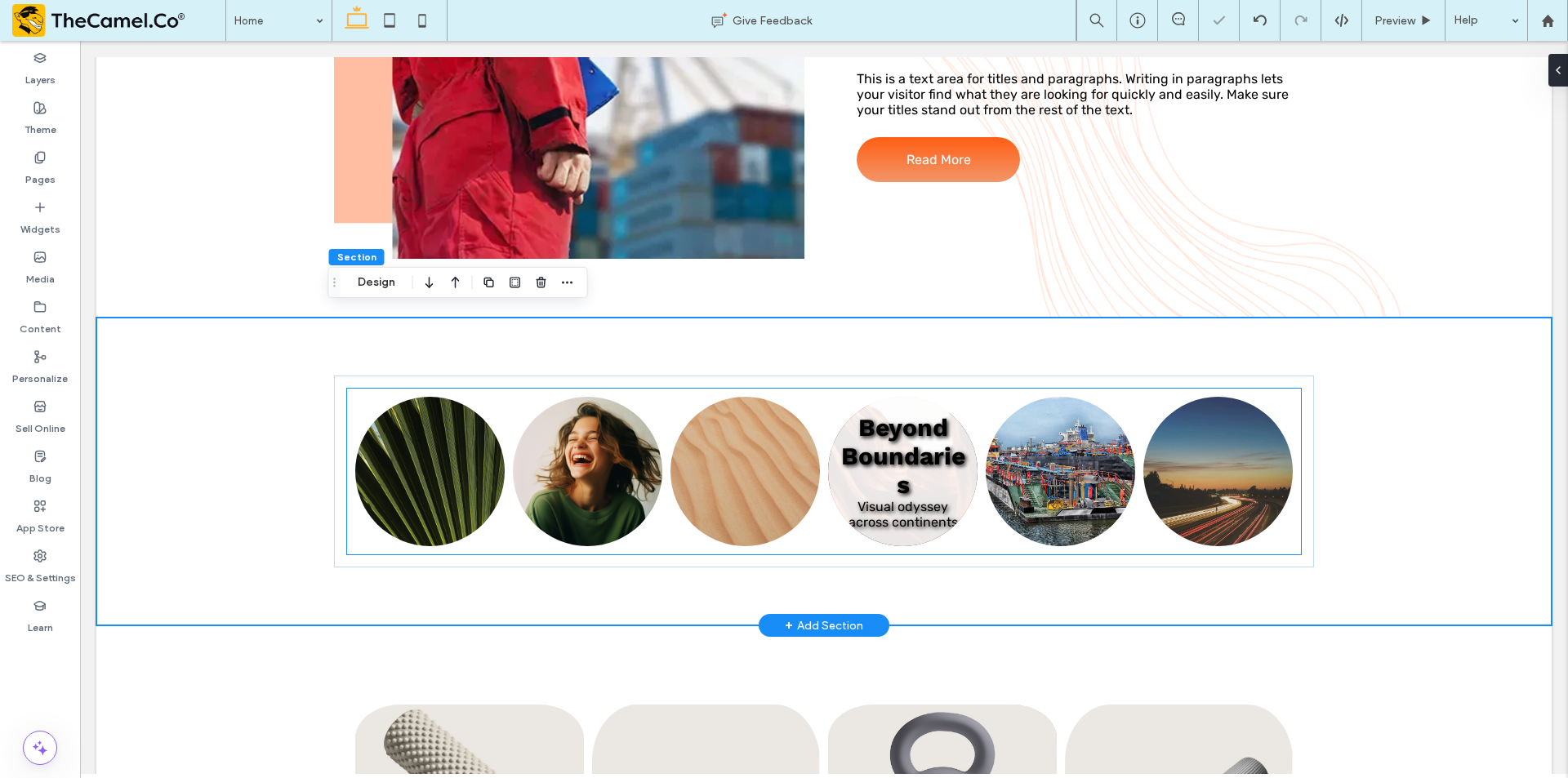
click at [883, 469] on link at bounding box center [902, 472] width 149 height 149
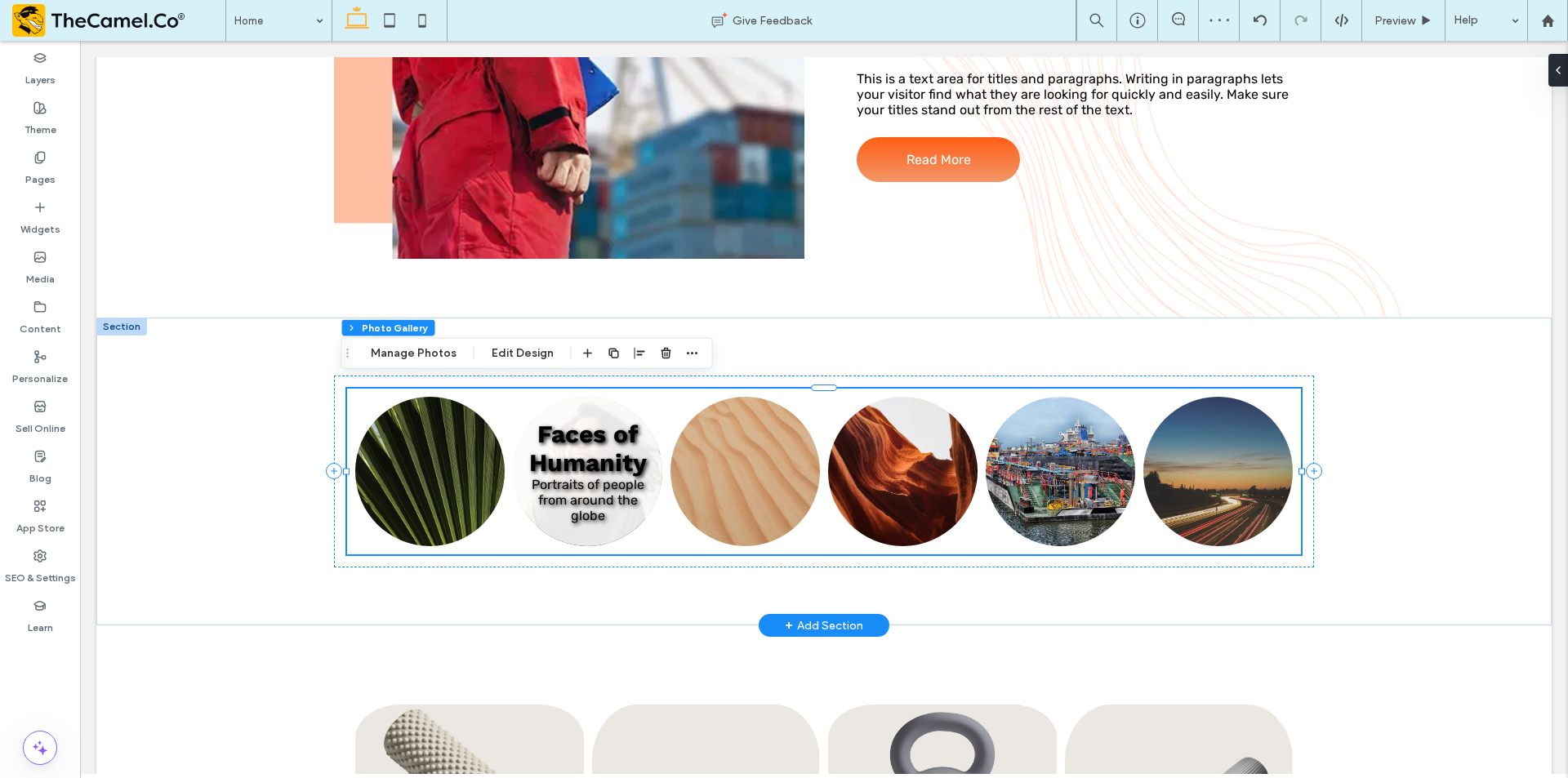
click at [614, 440] on link at bounding box center [587, 472] width 149 height 149
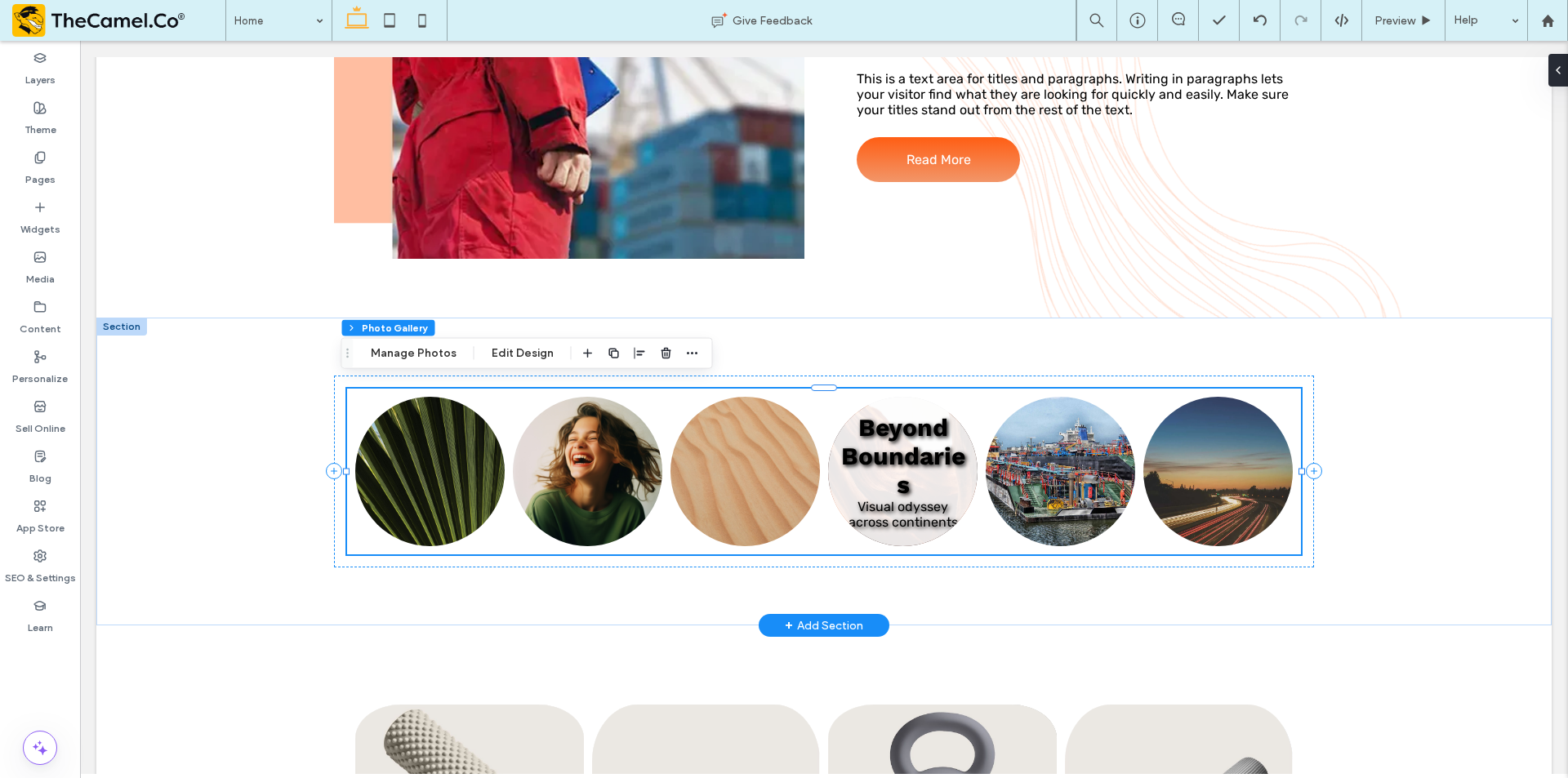
click at [972, 460] on li "Beyond Boundaries Visual odyssey across continents Button" at bounding box center [902, 472] width 158 height 158
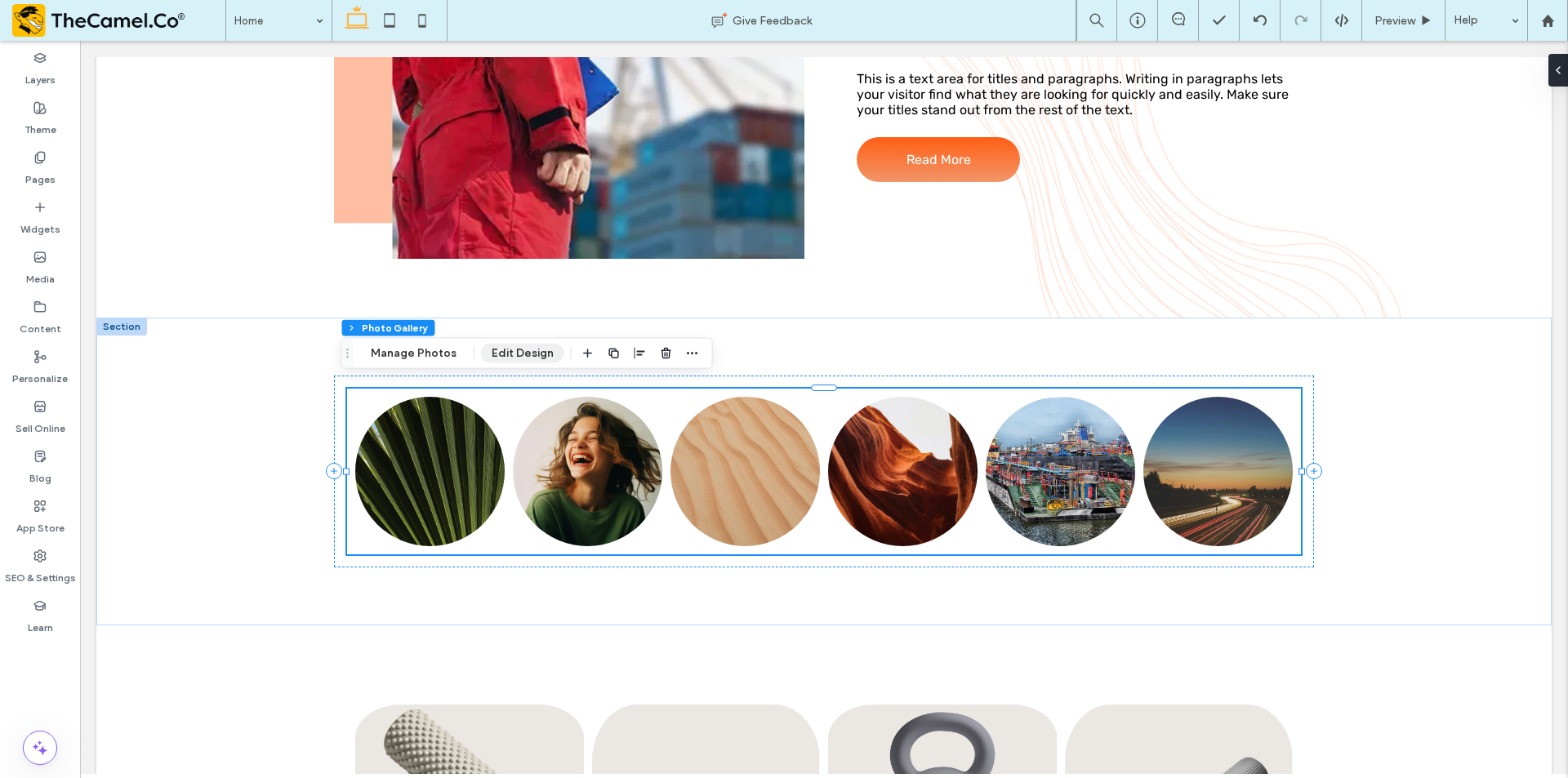
click at [495, 361] on button "Edit Design" at bounding box center [522, 353] width 83 height 20
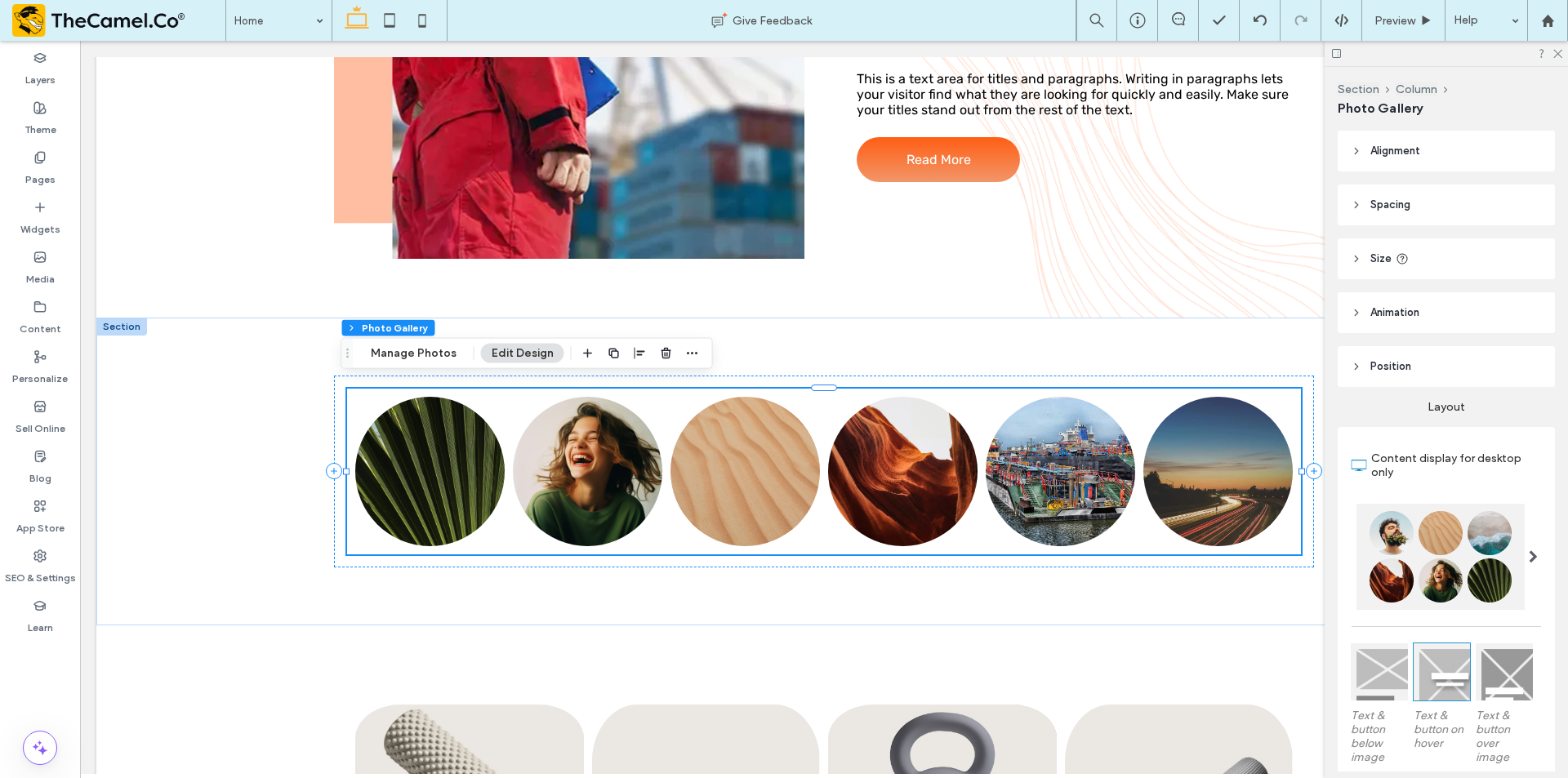
click at [1457, 198] on header "Spacing" at bounding box center [1446, 205] width 218 height 41
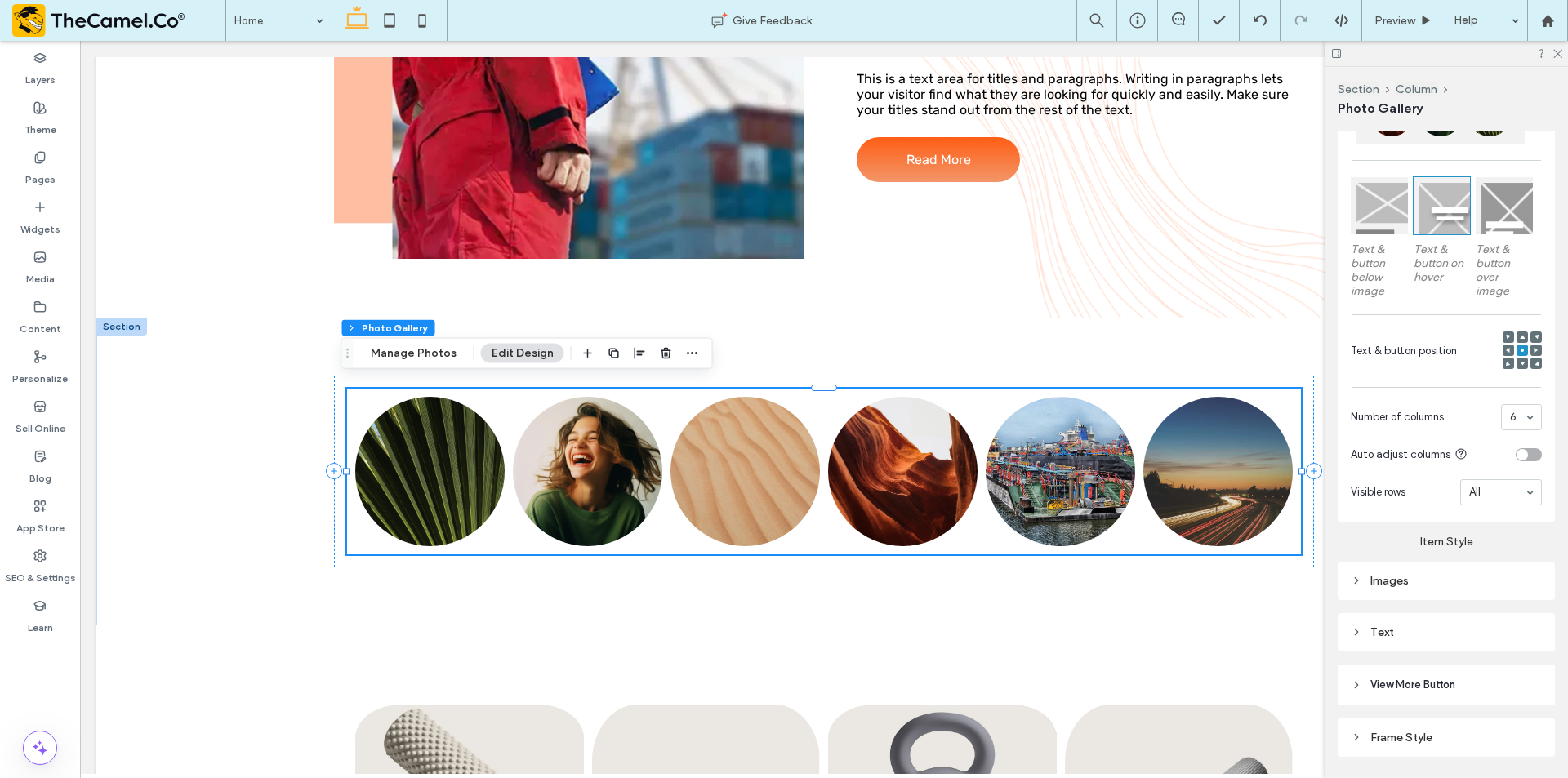
scroll to position [735, 0]
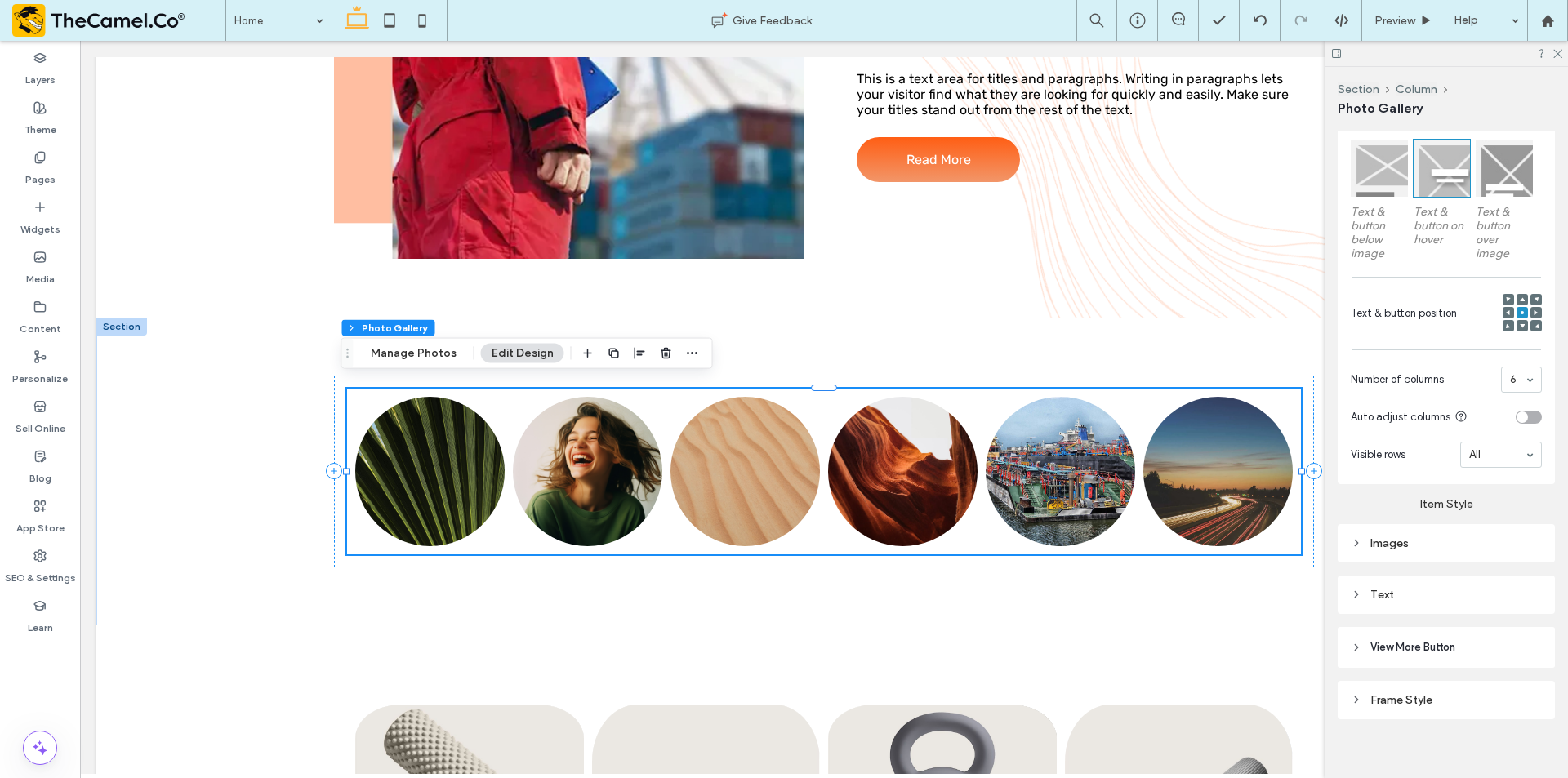
click at [1428, 538] on div "Images" at bounding box center [1446, 543] width 191 height 14
click at [1504, 630] on input "****" at bounding box center [1521, 636] width 41 height 21
type input "****"
type input "**"
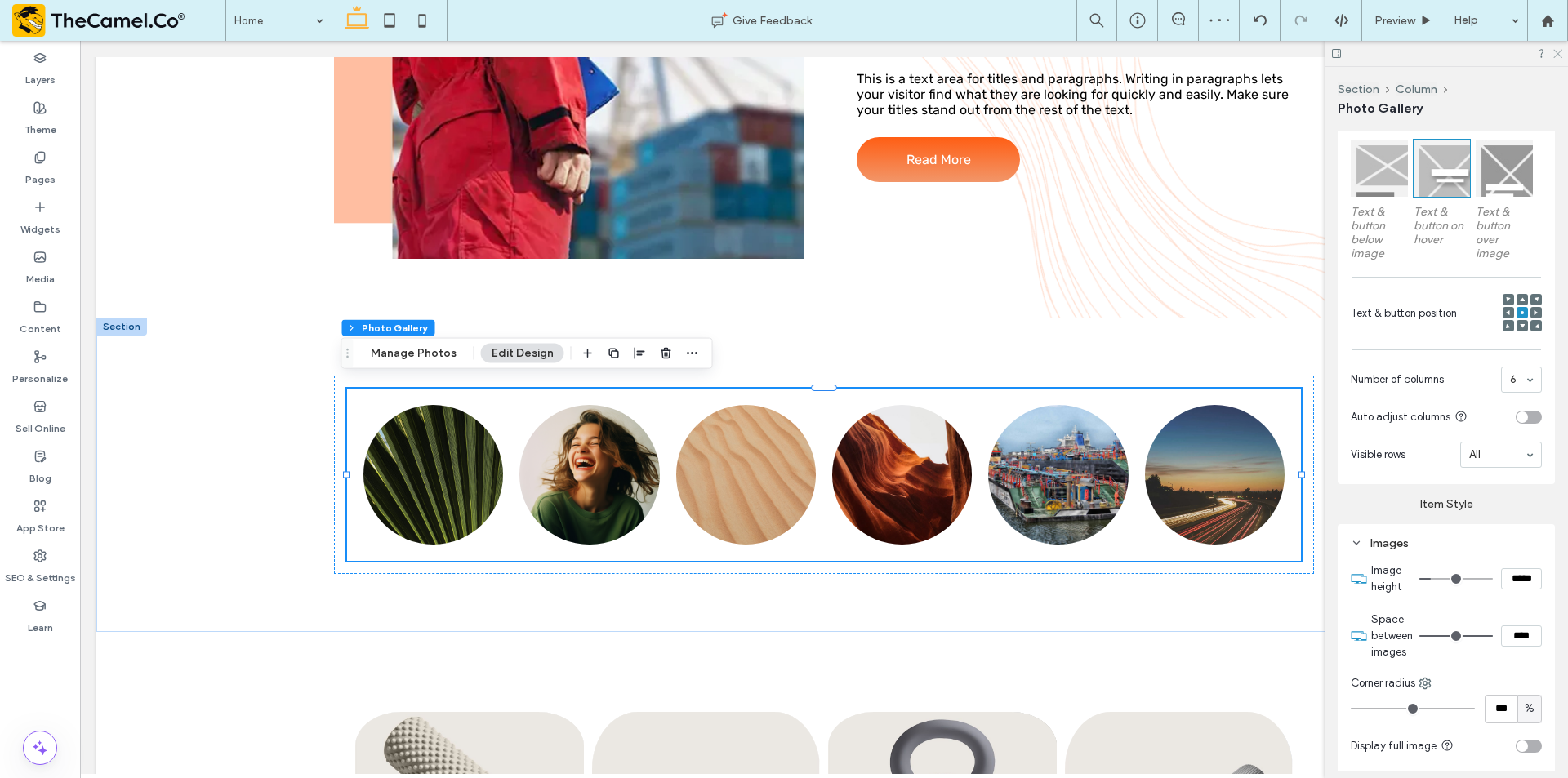
click at [1561, 50] on use at bounding box center [1558, 54] width 9 height 9
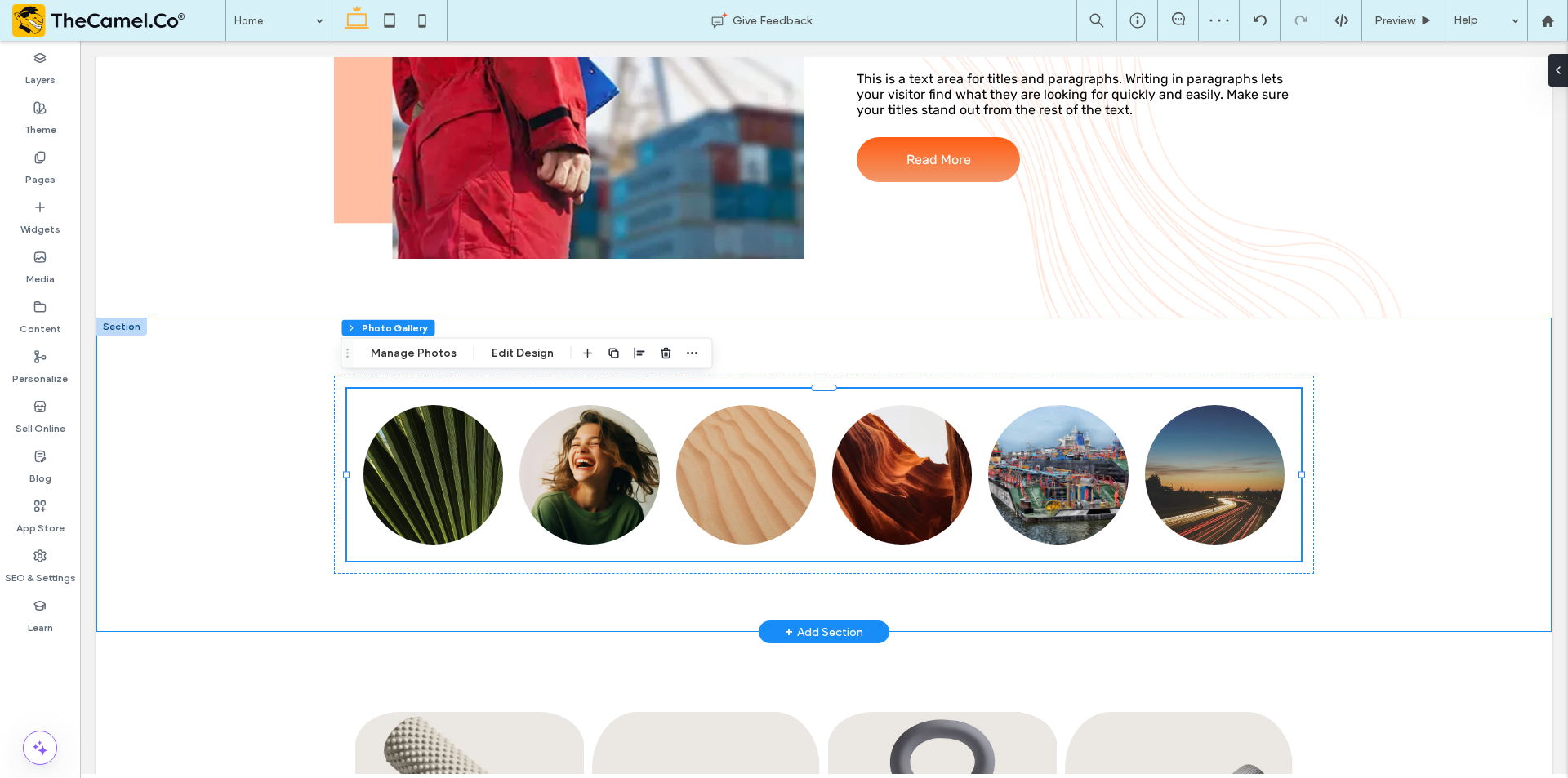
click at [1446, 489] on div "Nature's Symphony Breathtaking colors of our planet Button Faces of Humanity Po…" at bounding box center [824, 474] width 1455 height 315
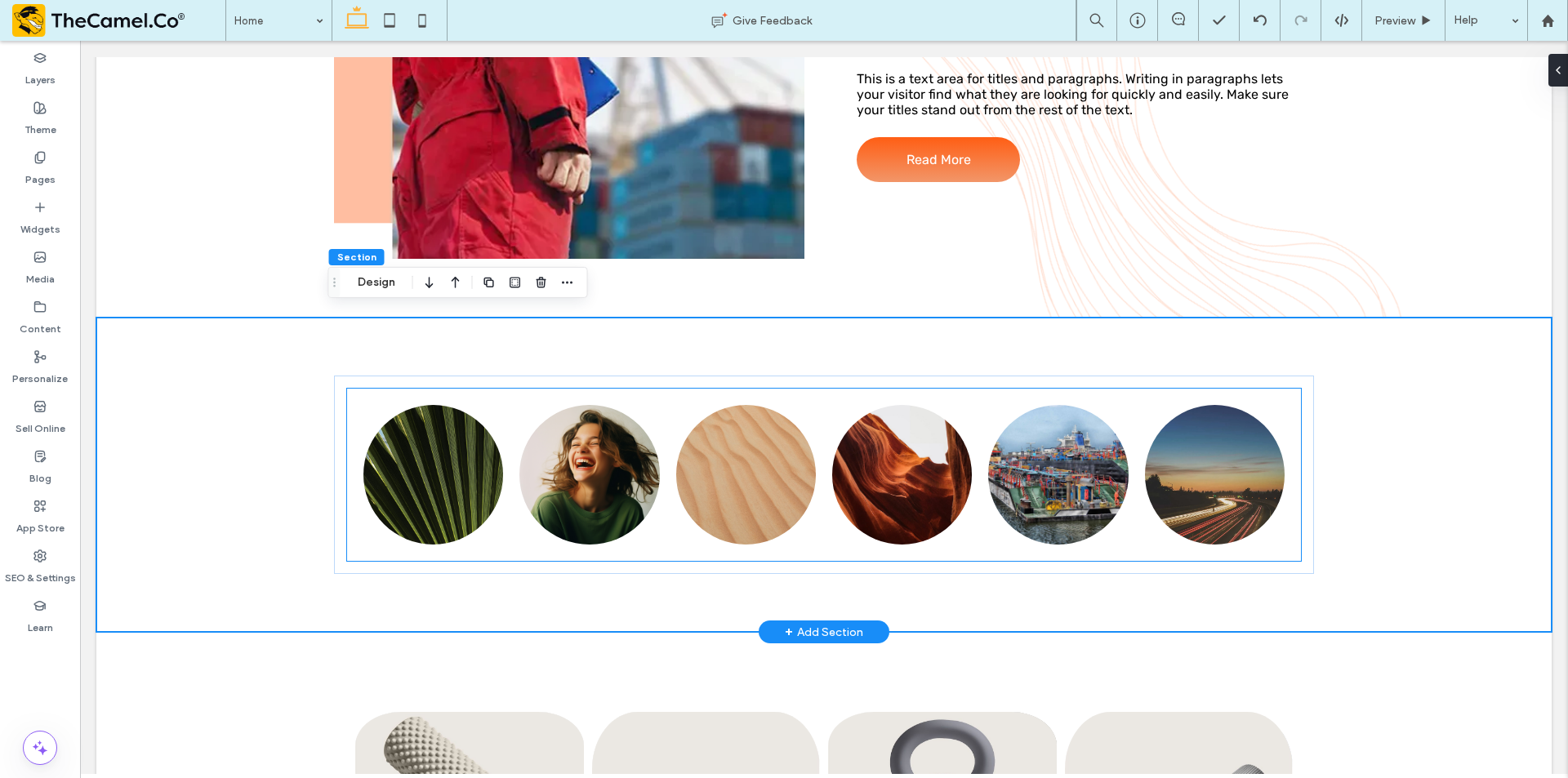
click at [1167, 489] on link at bounding box center [1214, 474] width 139 height 139
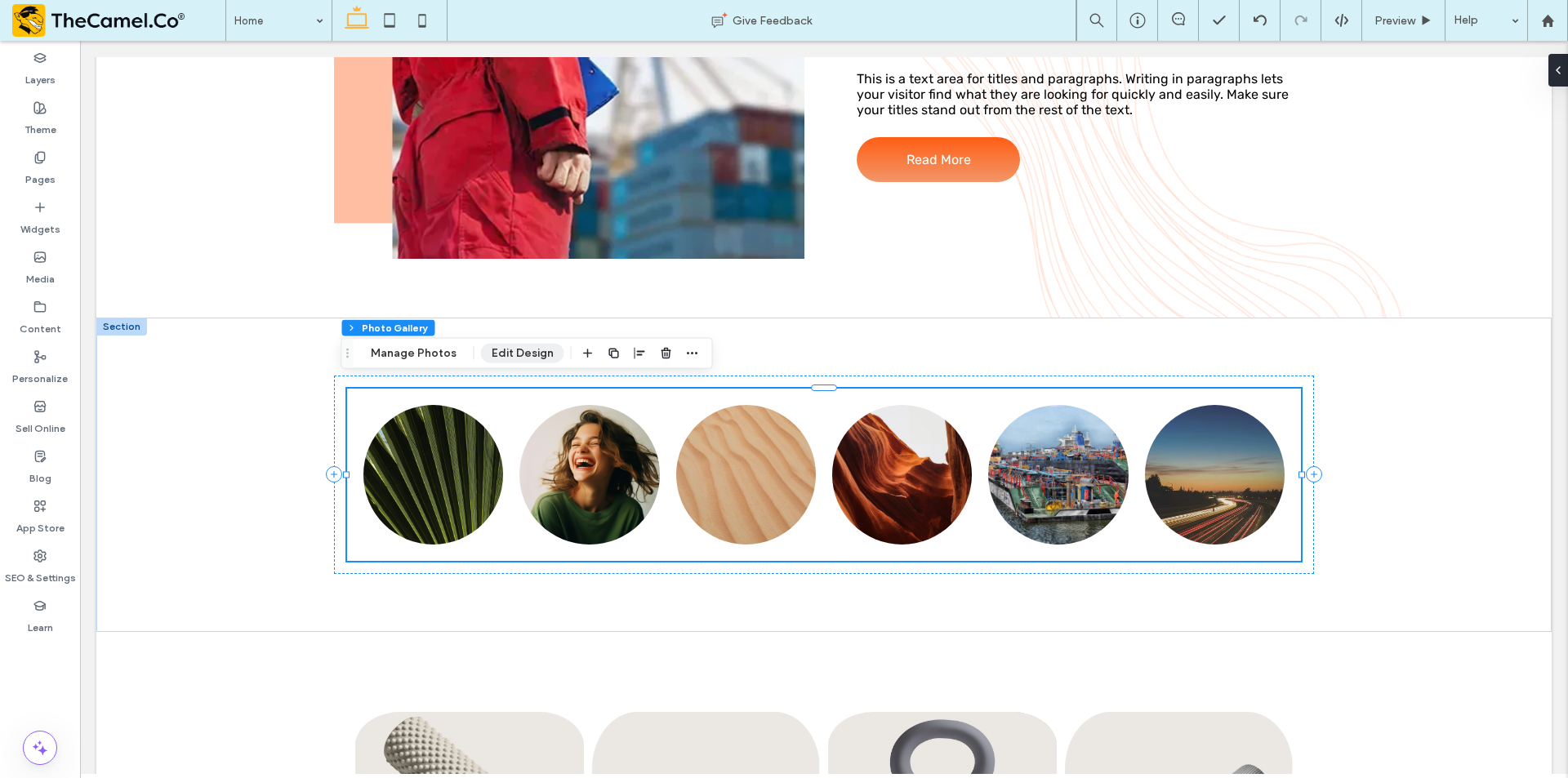
click at [514, 346] on button "Edit Design" at bounding box center [522, 353] width 83 height 20
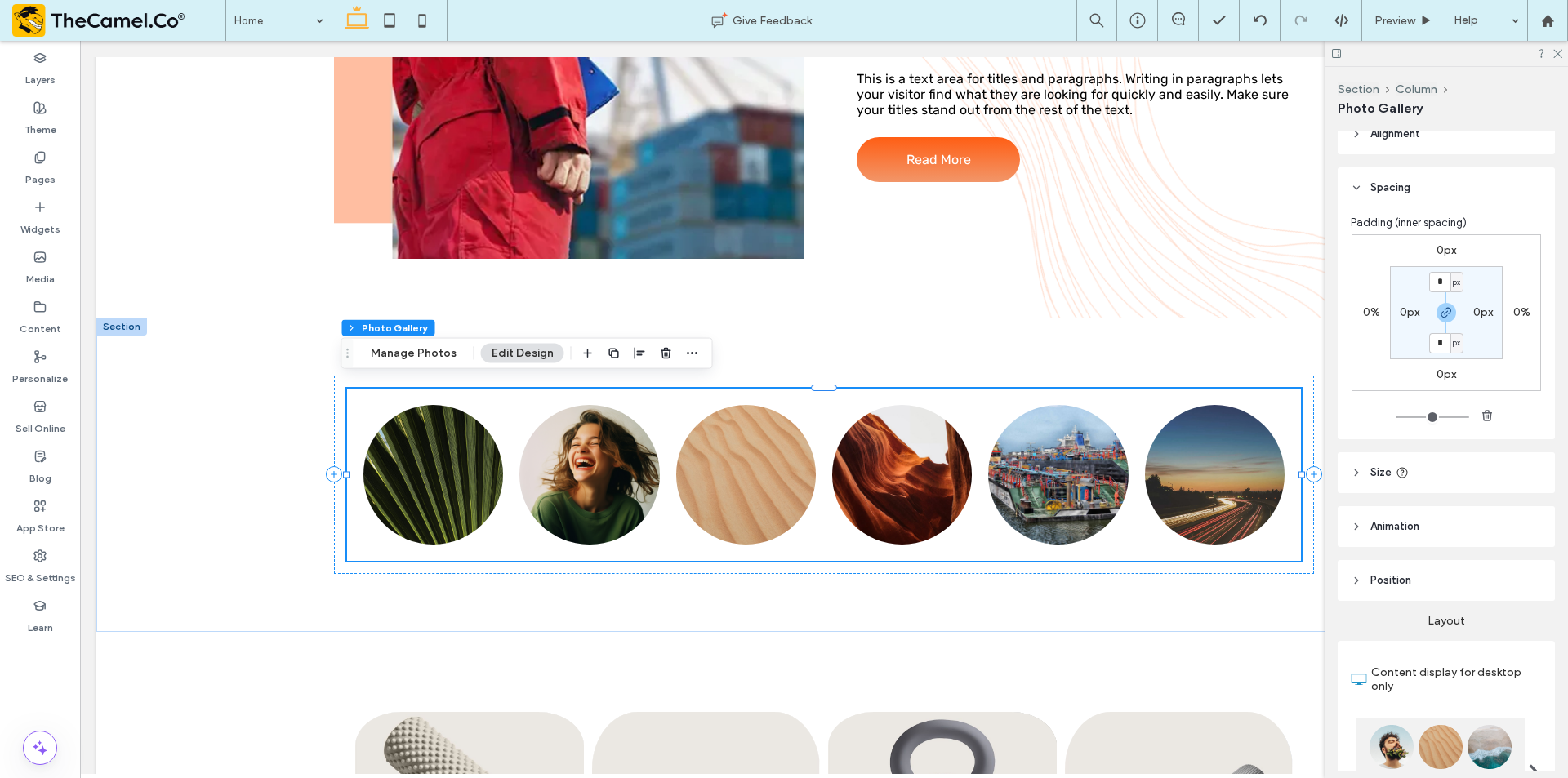
scroll to position [0, 0]
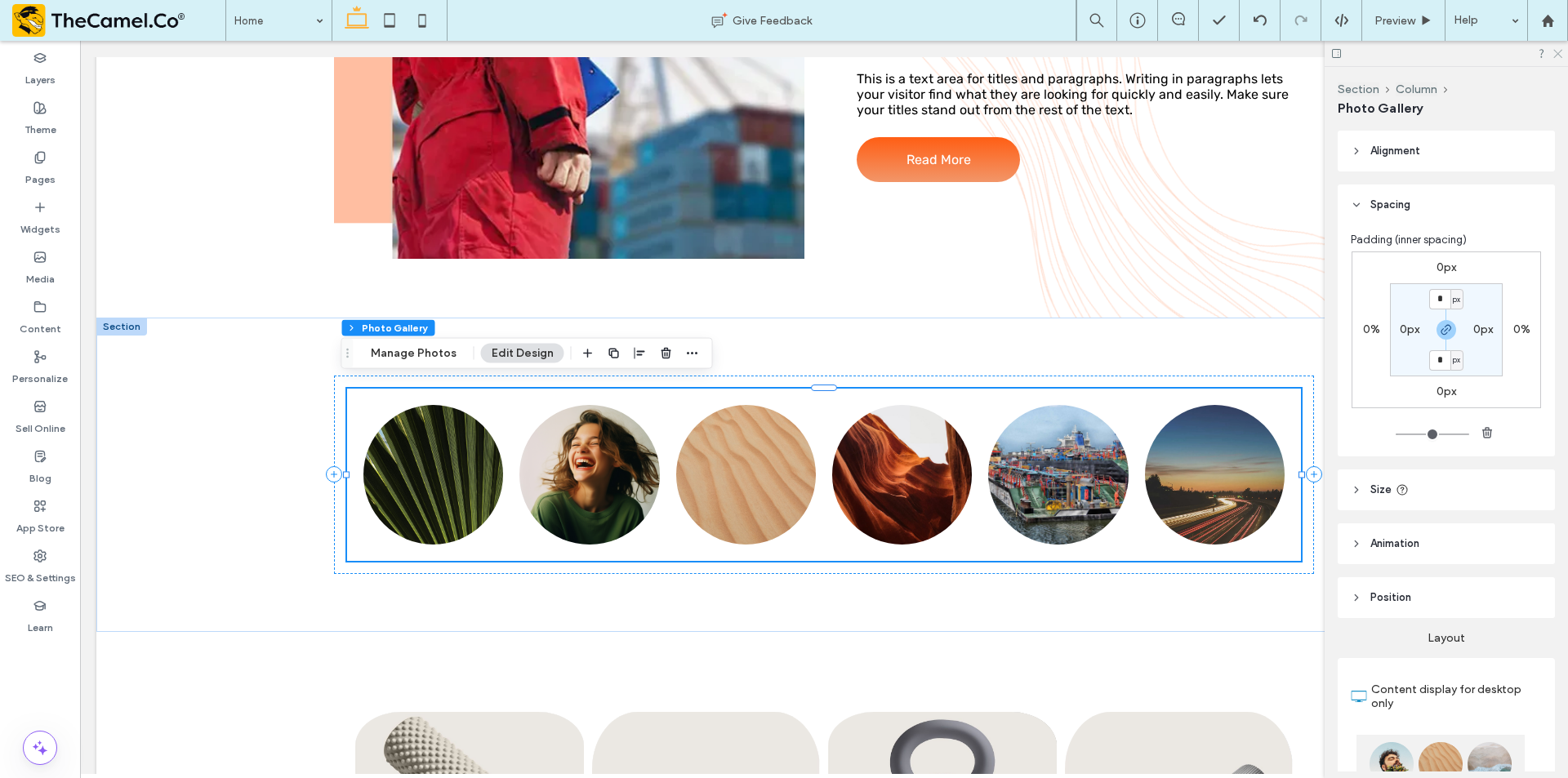
click at [1559, 50] on icon at bounding box center [1556, 52] width 10 height 10
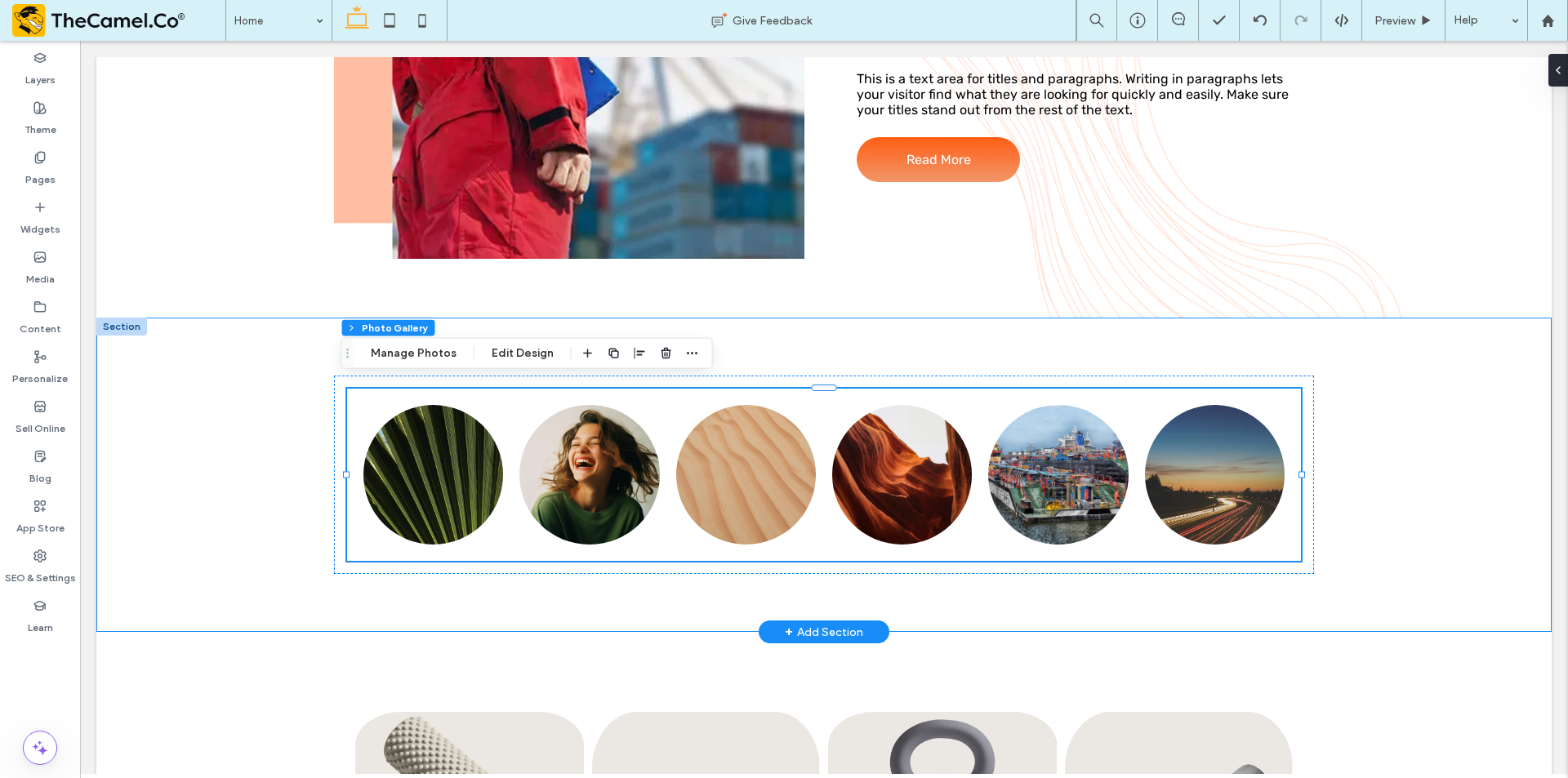
click at [1516, 488] on div "Nature's Symphony Breathtaking colors of our planet Button Faces of Humanity Po…" at bounding box center [824, 474] width 1455 height 315
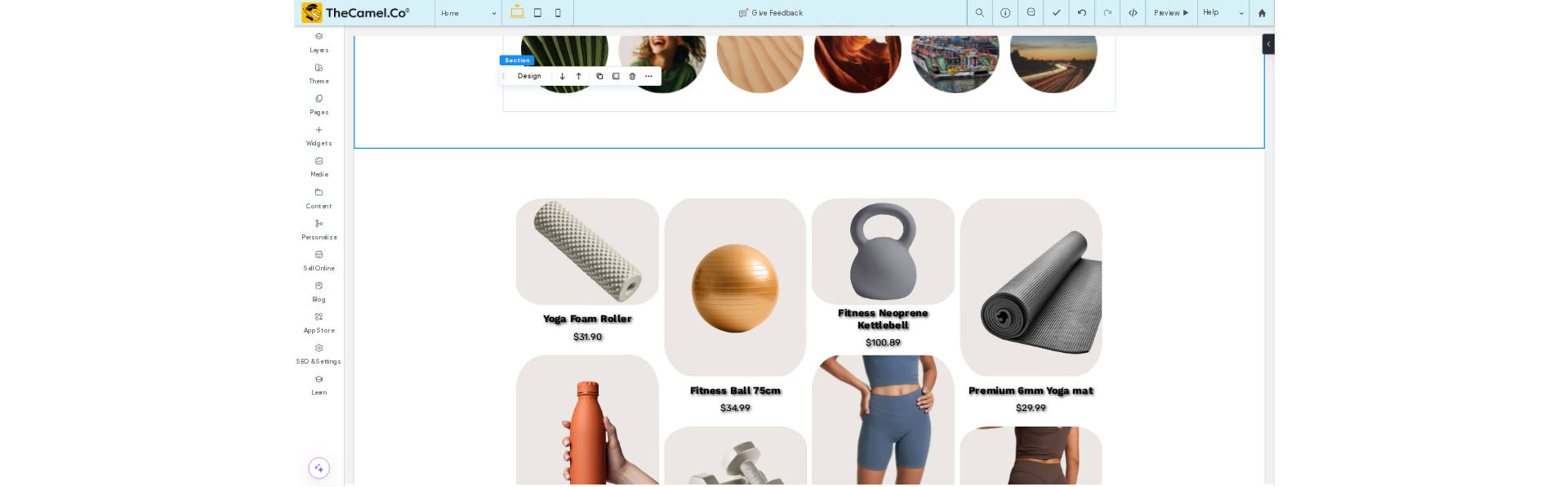
scroll to position [2237, 0]
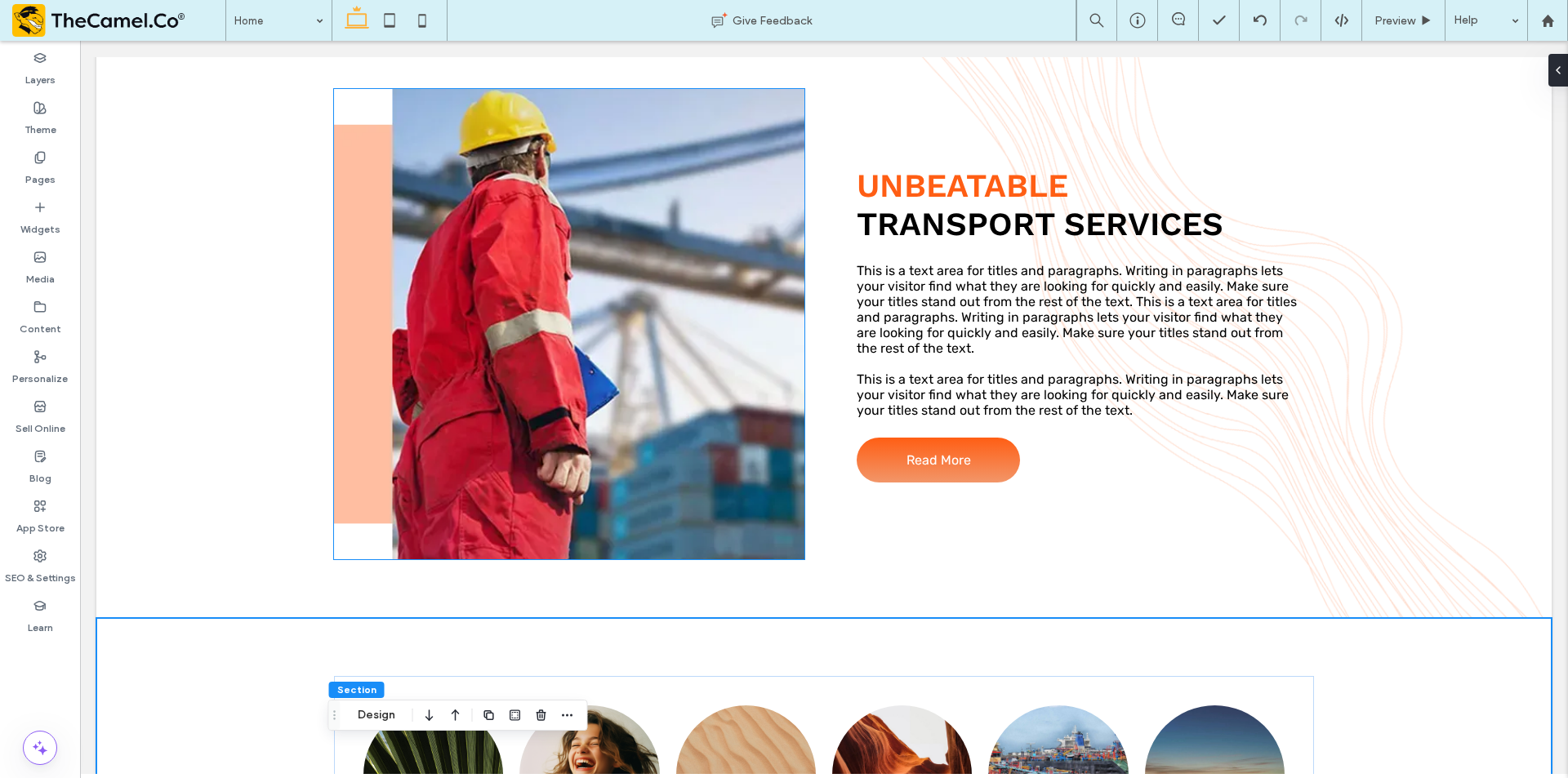
scroll to position [2123, 0]
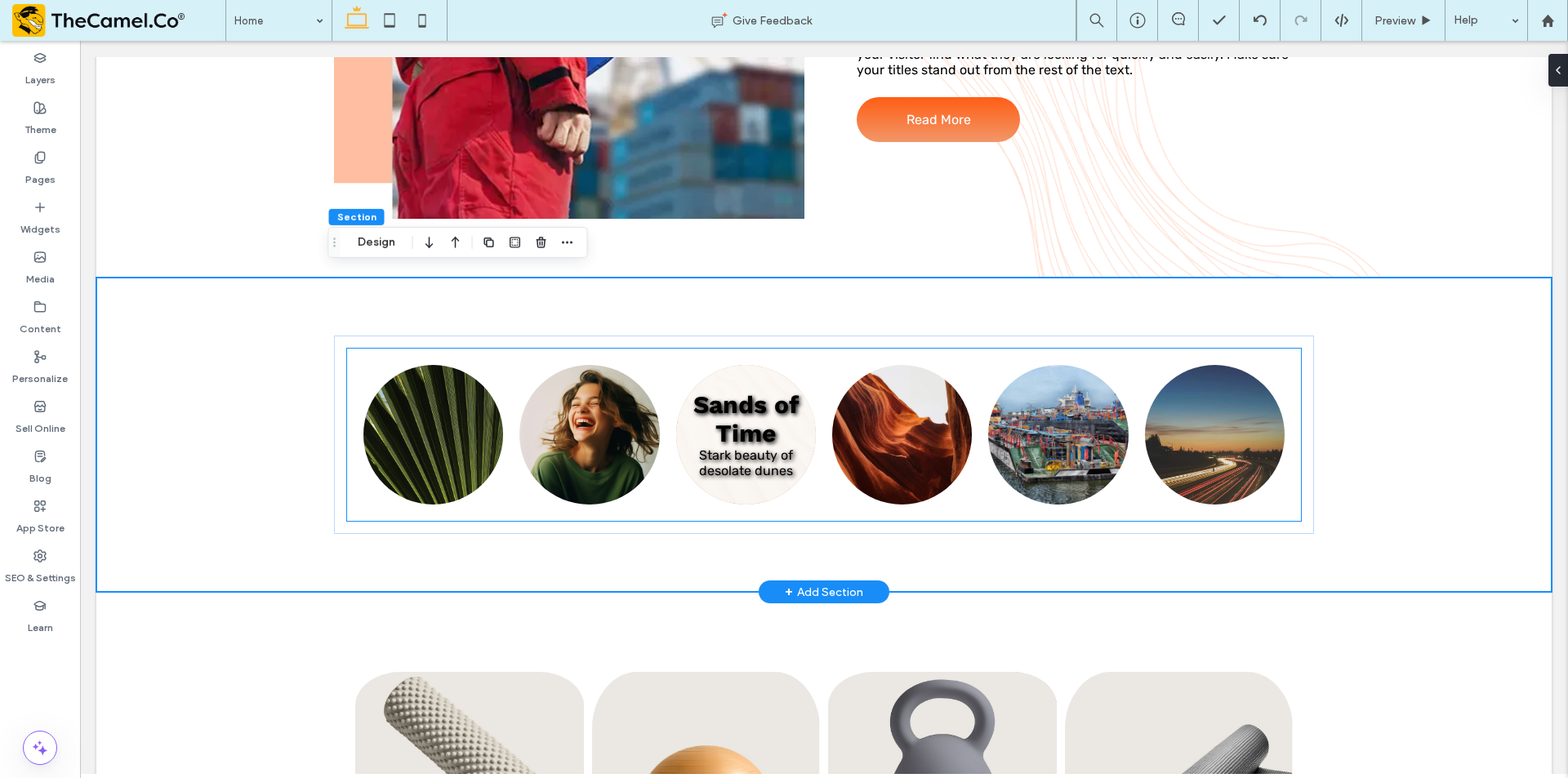
click at [738, 438] on link at bounding box center [745, 434] width 139 height 139
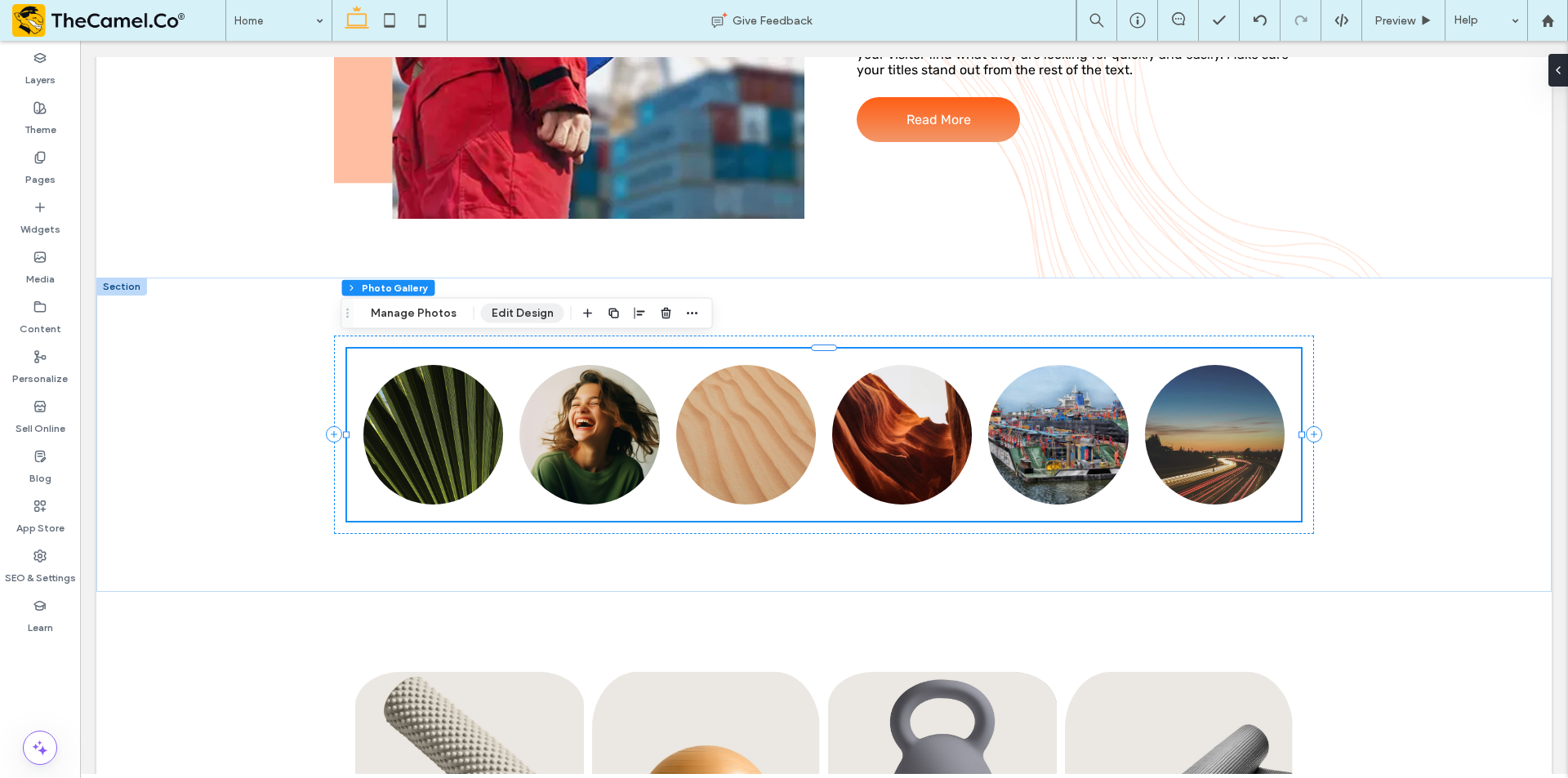
click at [503, 315] on button "Edit Design" at bounding box center [522, 313] width 83 height 20
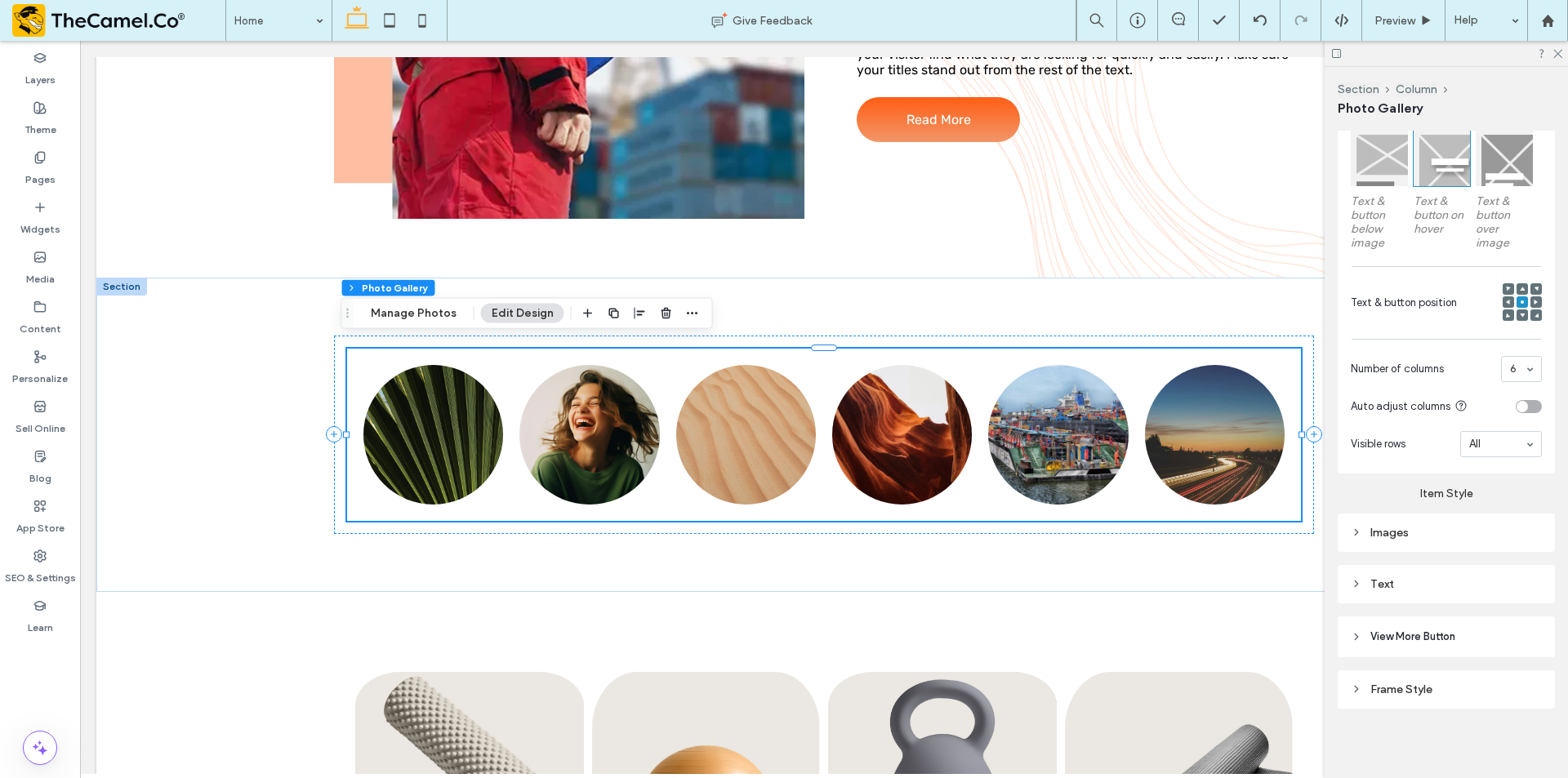
click at [1426, 529] on div "Images" at bounding box center [1446, 532] width 191 height 14
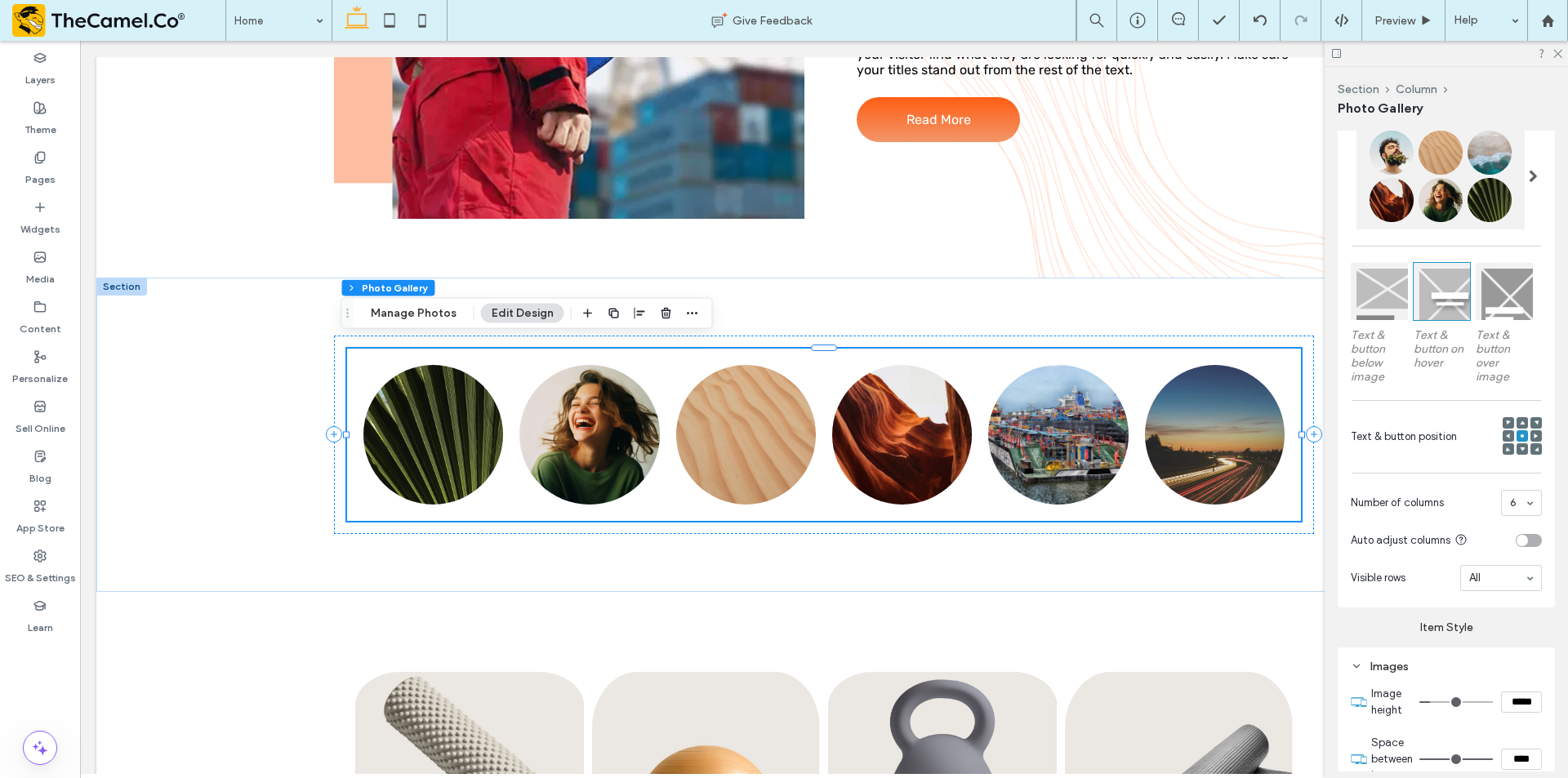
scroll to position [600, 0]
